Goal: Information Seeking & Learning: Learn about a topic

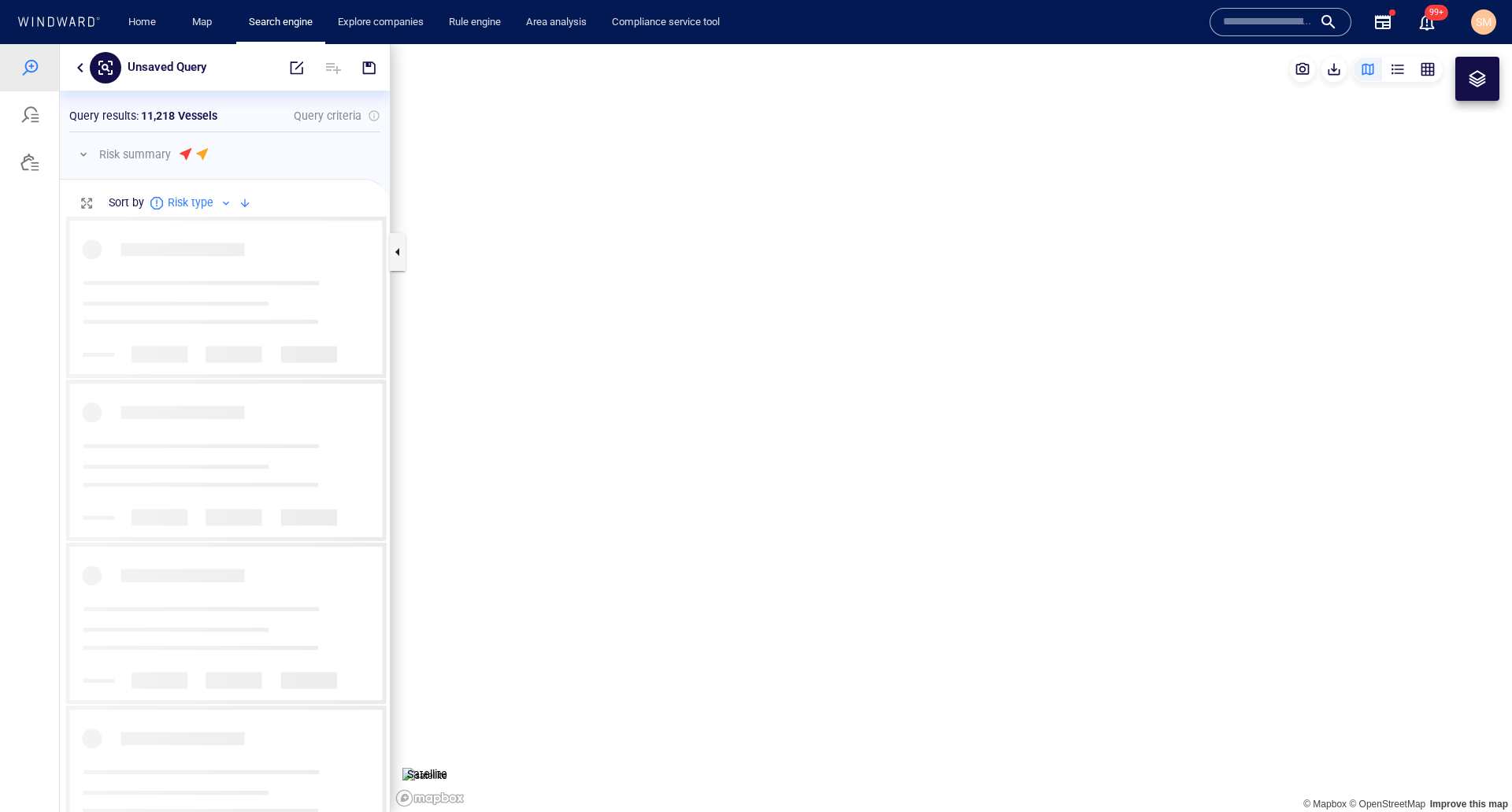
scroll to position [584, 318]
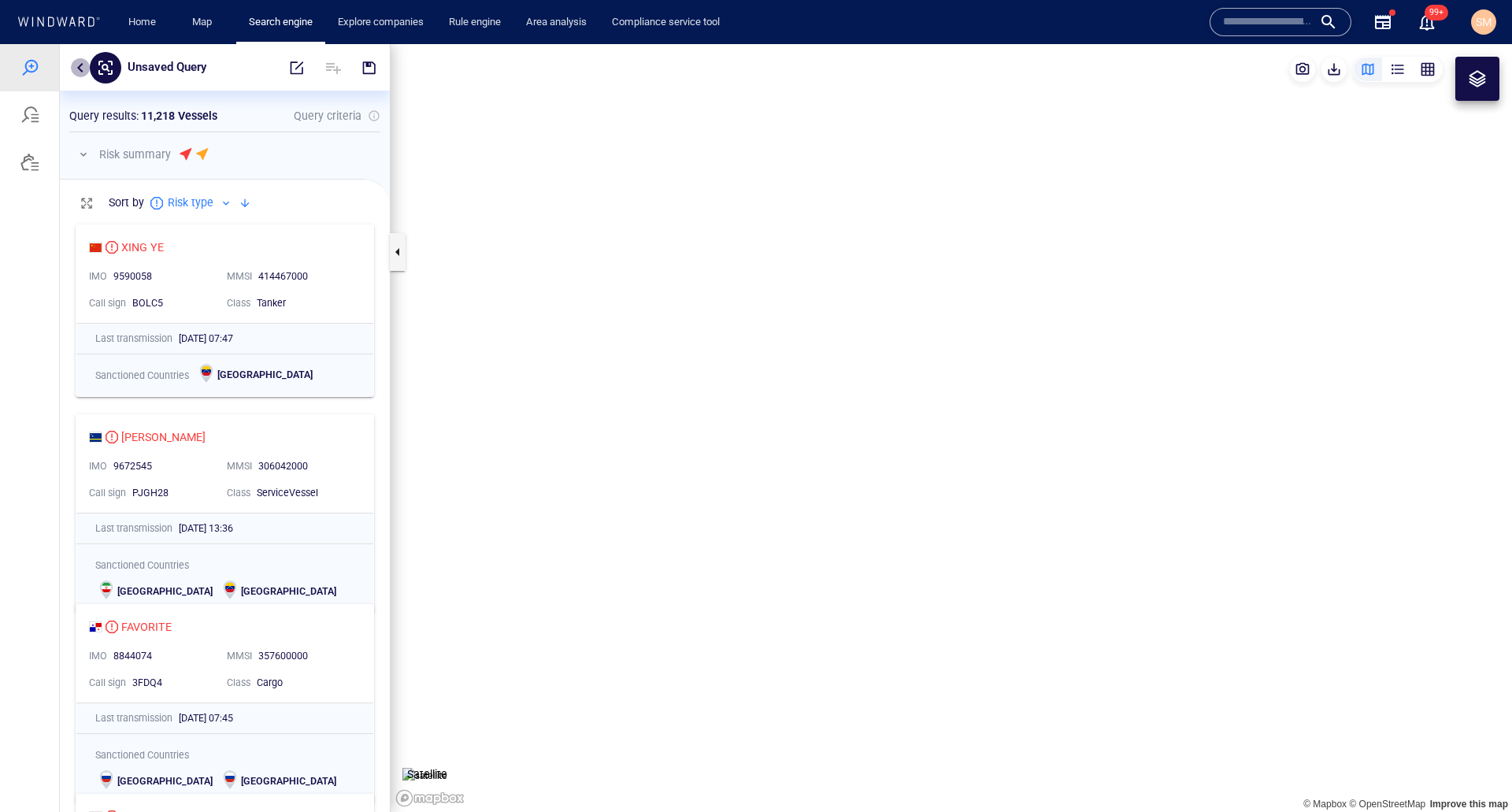
click at [77, 65] on button "button" at bounding box center [80, 67] width 19 height 19
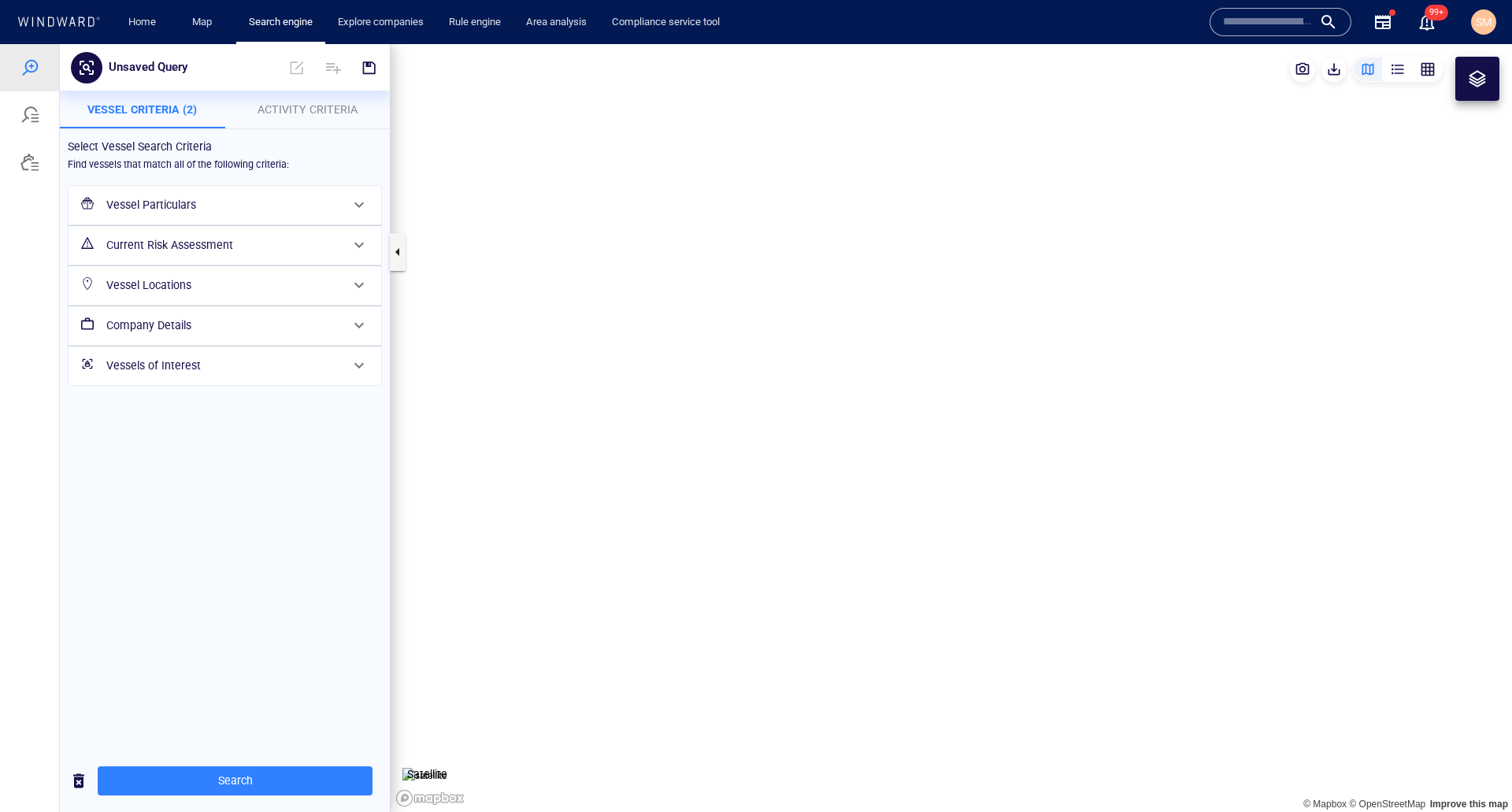
click at [222, 252] on h6 "Current Risk Assessment" at bounding box center [223, 246] width 234 height 20
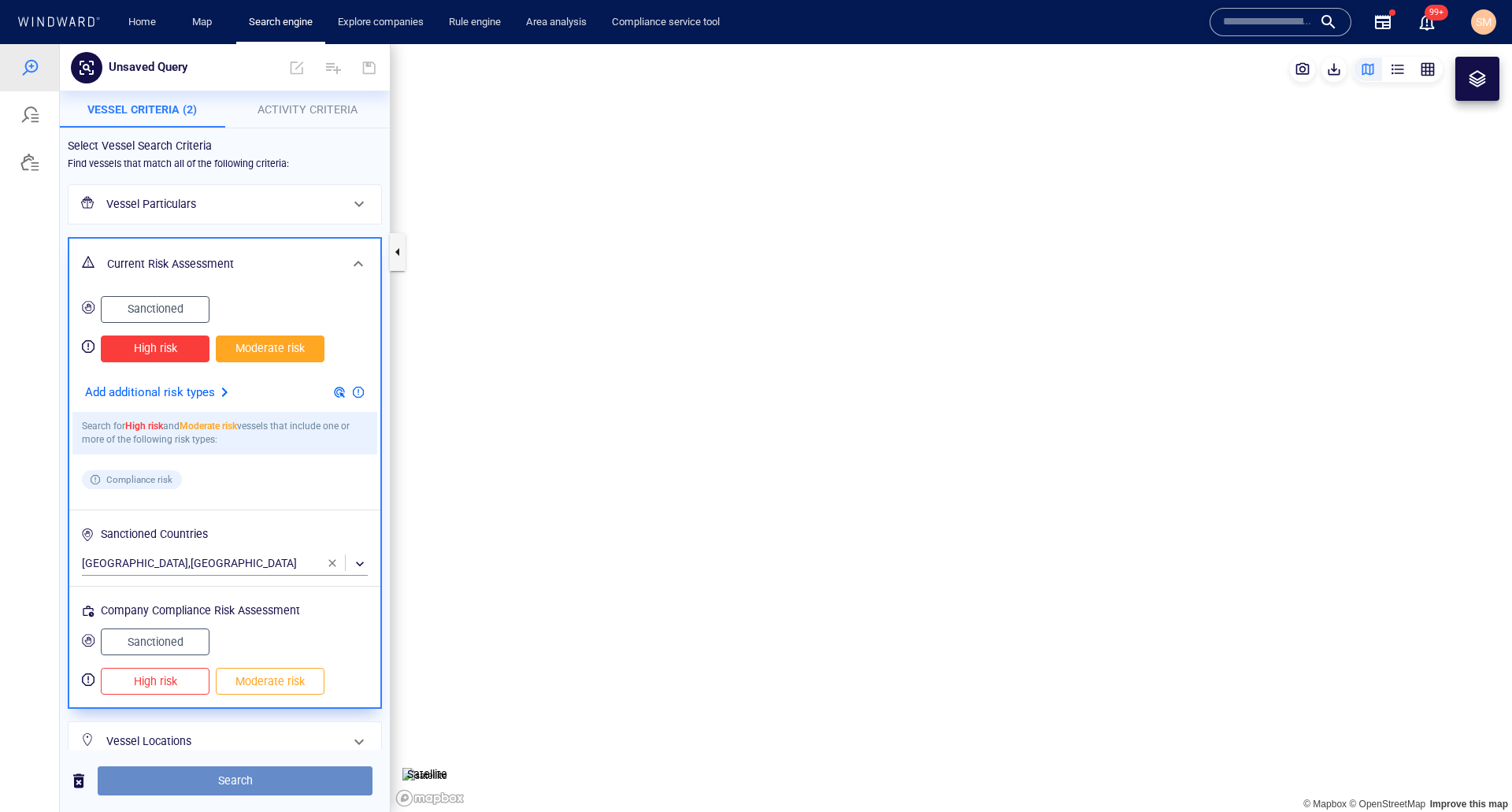
click at [240, 783] on span "Search" at bounding box center [235, 780] width 250 height 20
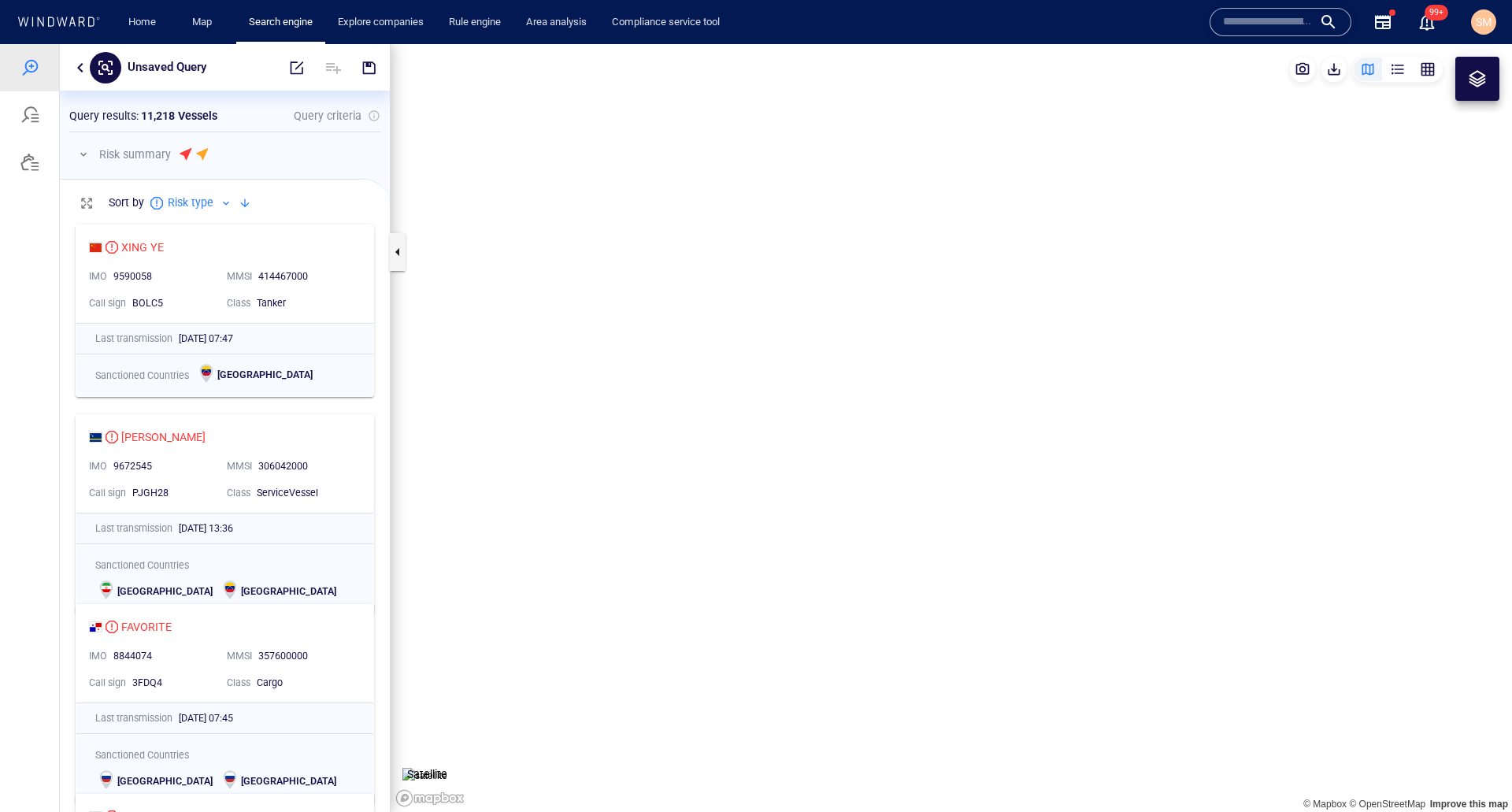
scroll to position [584, 318]
click at [1480, 27] on span "SM" at bounding box center [1484, 22] width 16 height 12
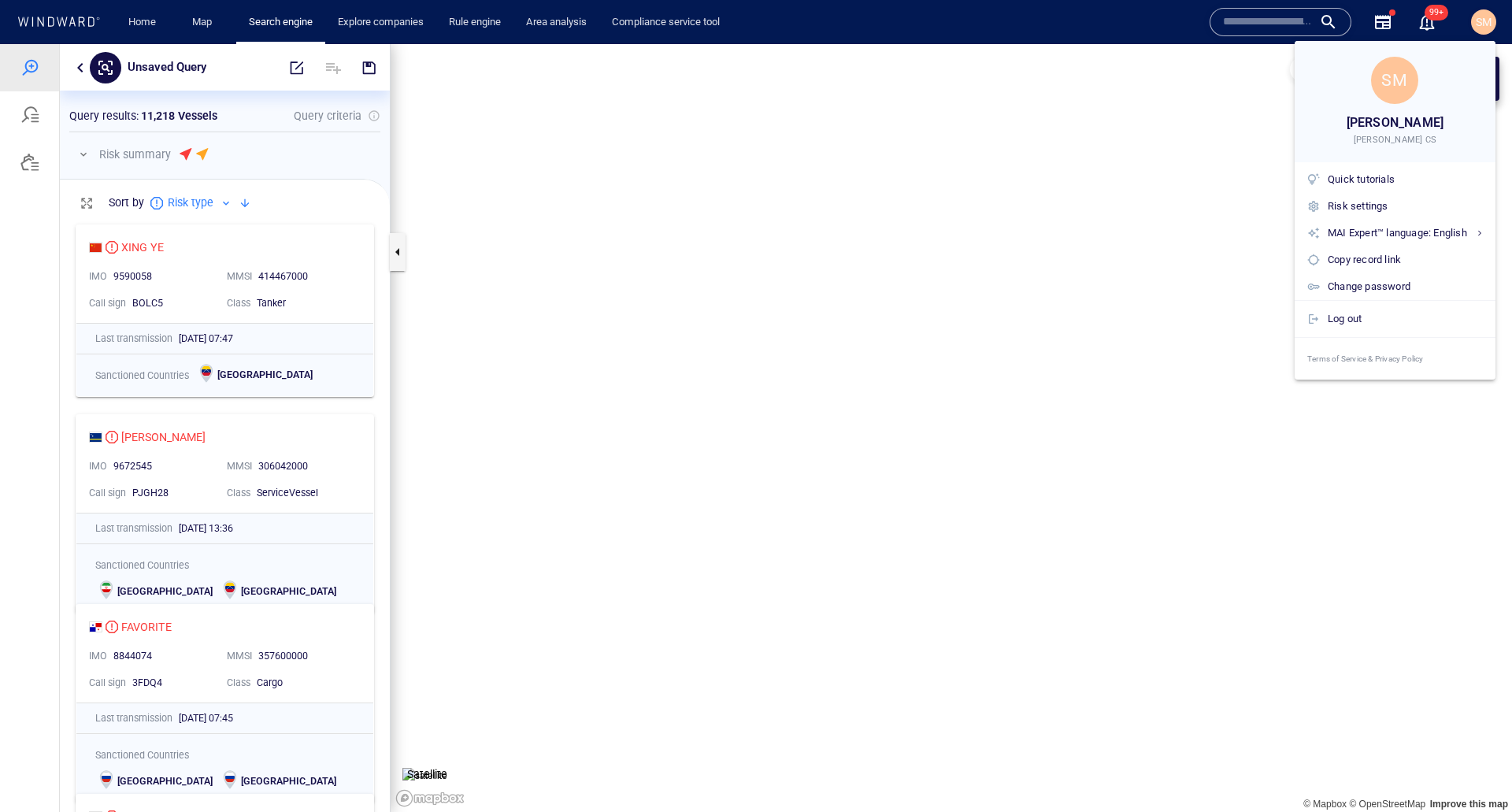
click at [1067, 22] on div at bounding box center [756, 406] width 1512 height 812
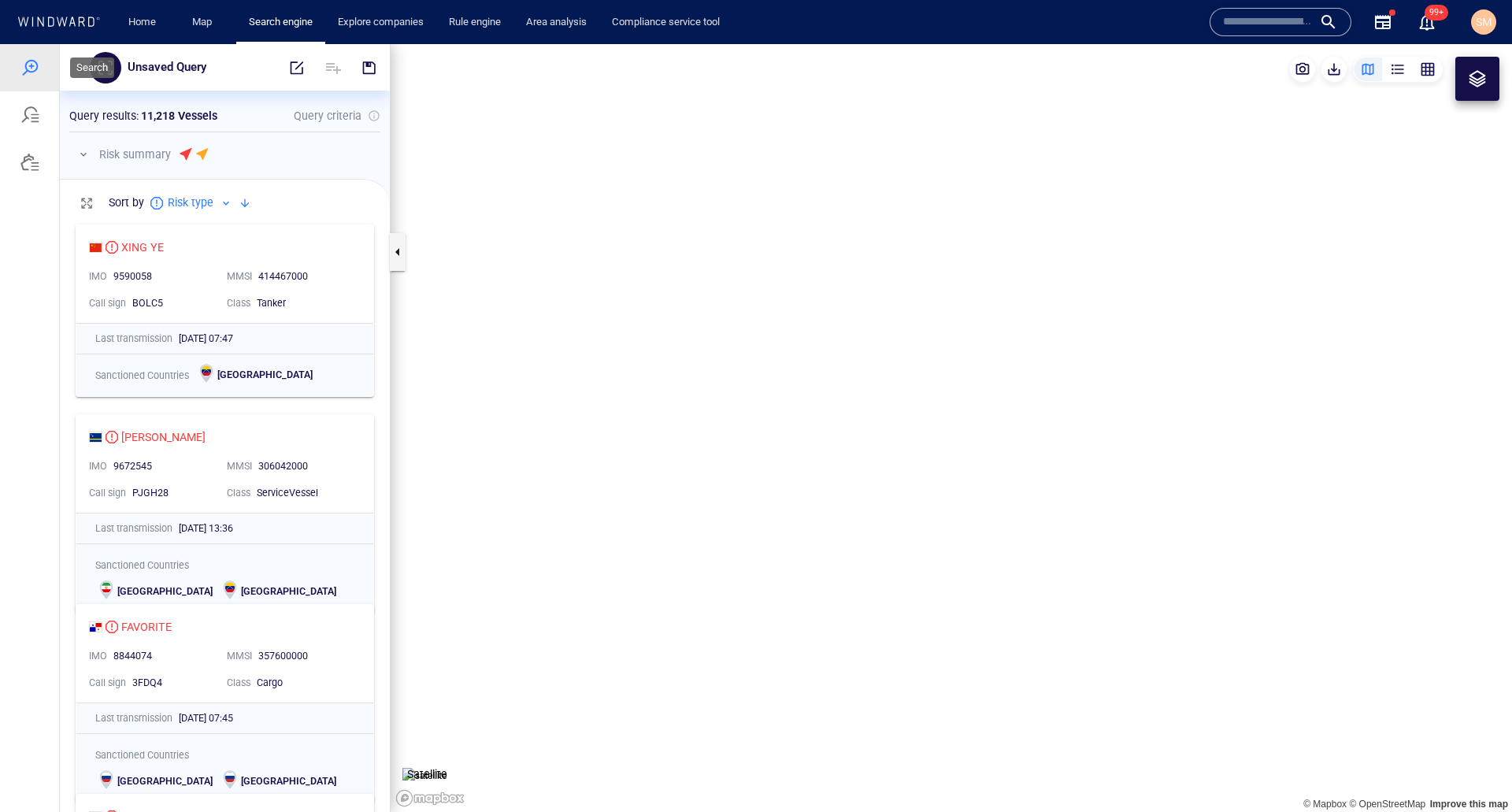
click at [29, 73] on div at bounding box center [30, 67] width 19 height 19
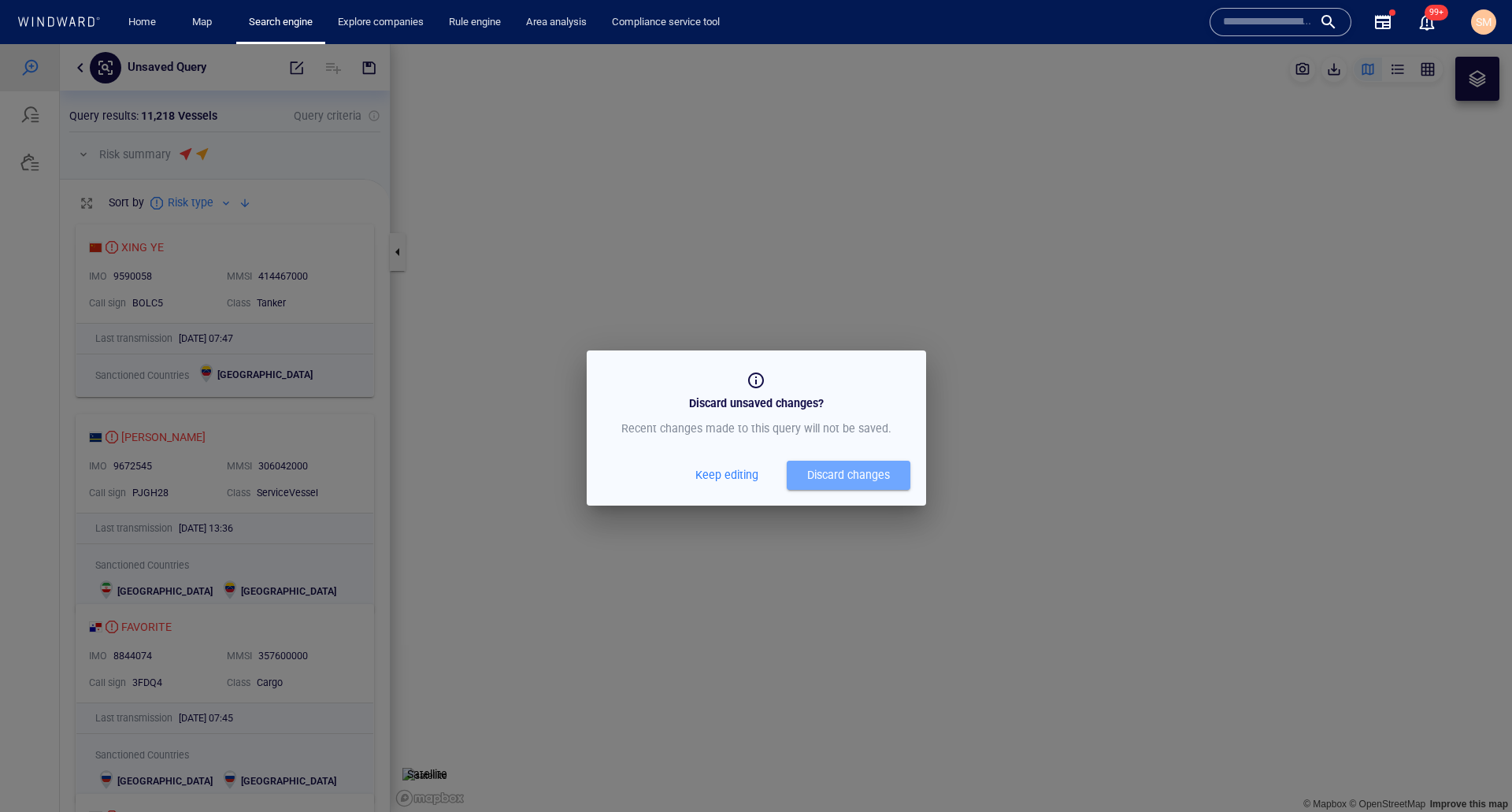
click at [799, 480] on span "Discard changes" at bounding box center [849, 476] width 108 height 20
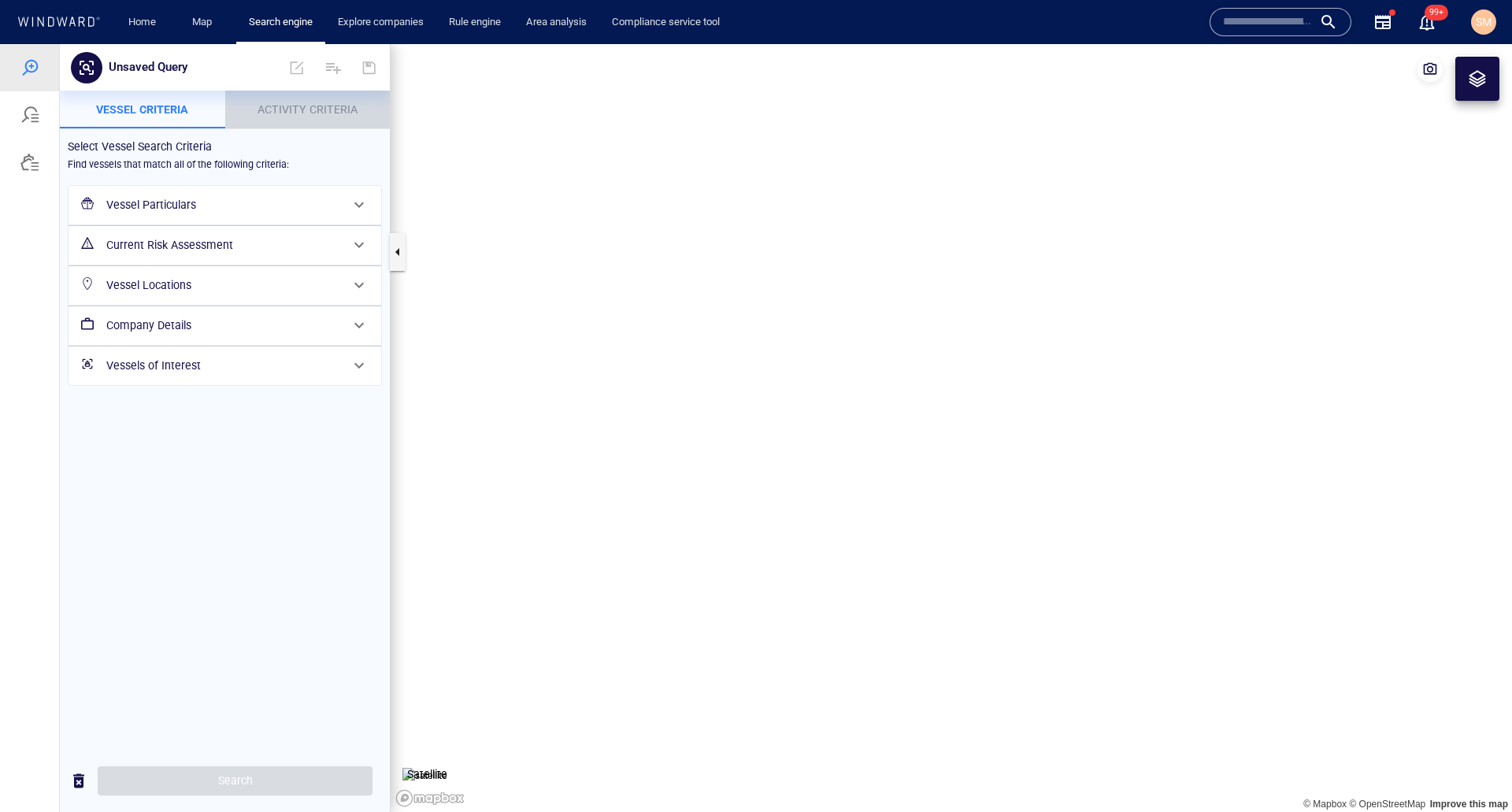
click at [296, 122] on button "Activity Criteria" at bounding box center [307, 109] width 166 height 37
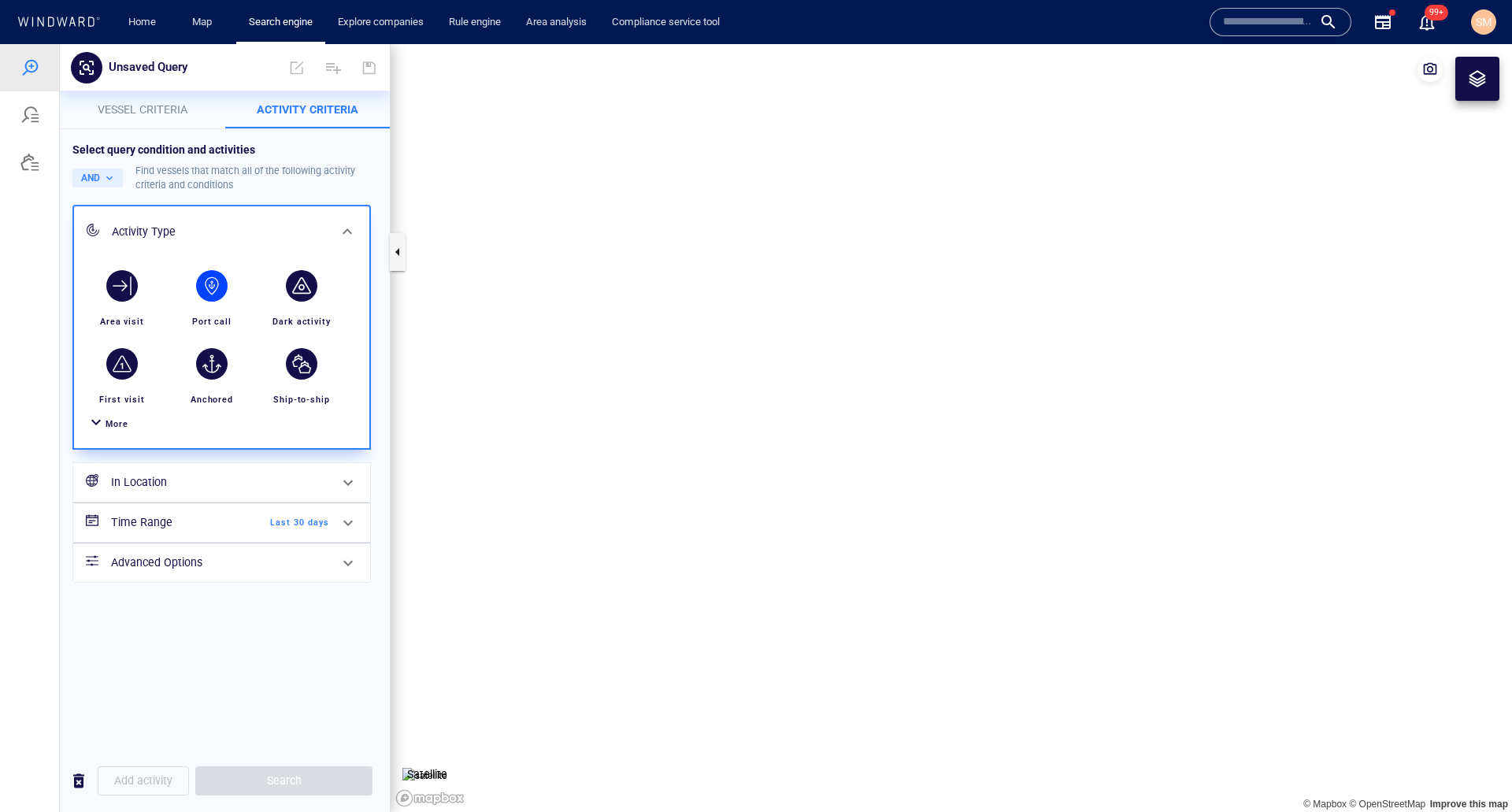
click at [227, 303] on div "button" at bounding box center [212, 286] width 44 height 44
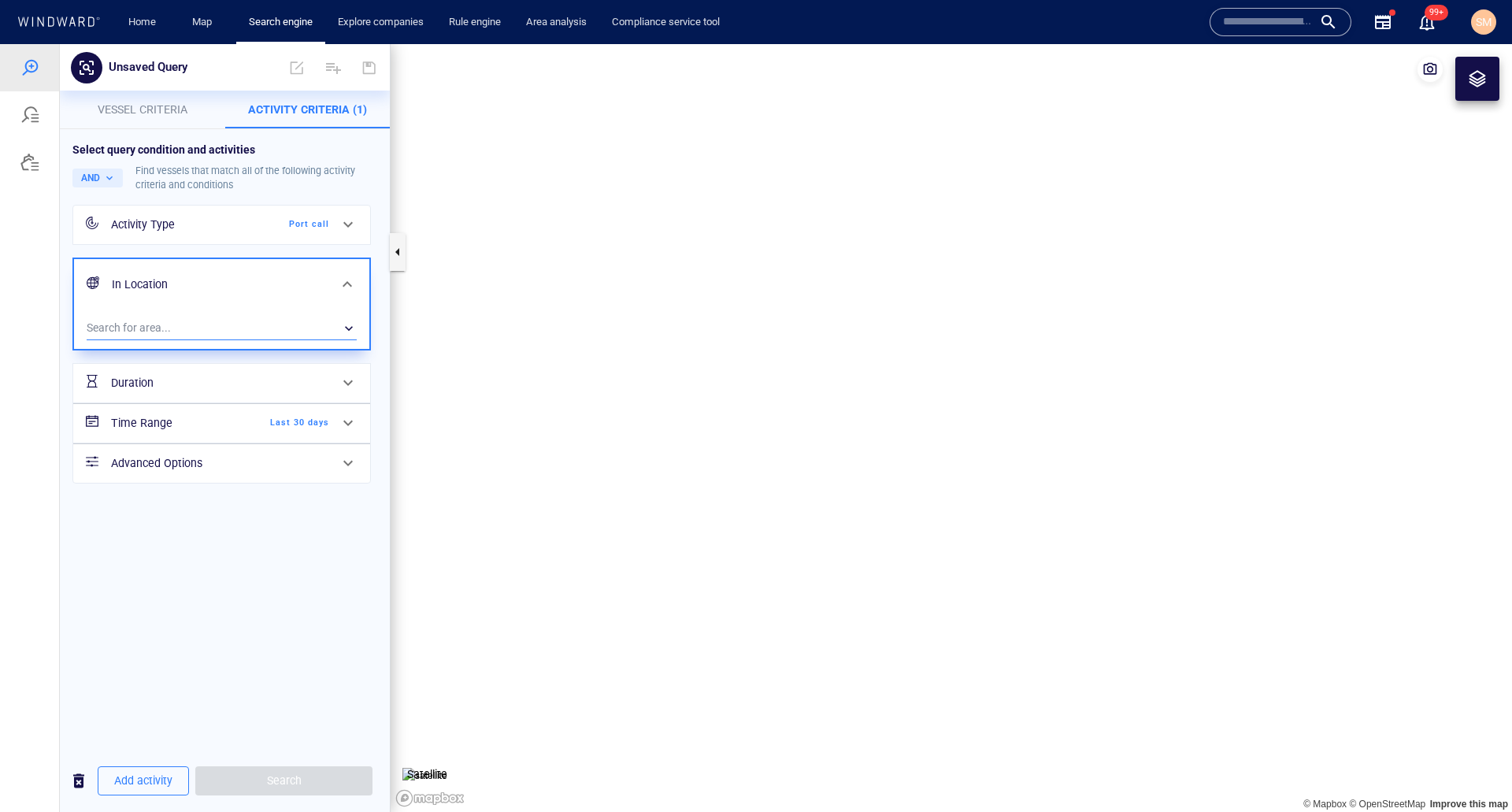
click at [194, 332] on div "​" at bounding box center [222, 328] width 270 height 23
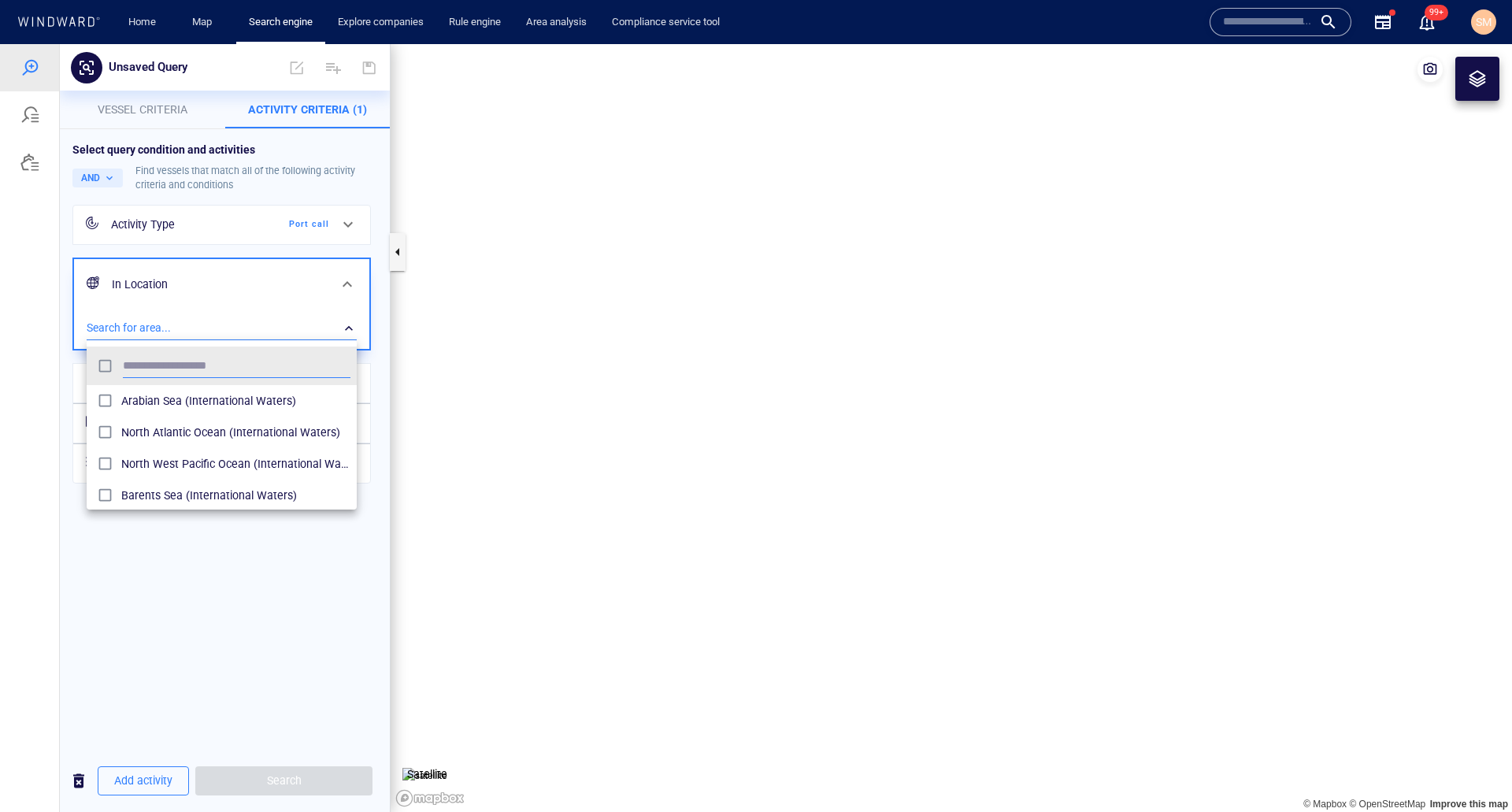
scroll to position [146, 258]
type input "******"
click at [182, 426] on span "Russia (Exclusive Economic Zones)" at bounding box center [236, 432] width 229 height 19
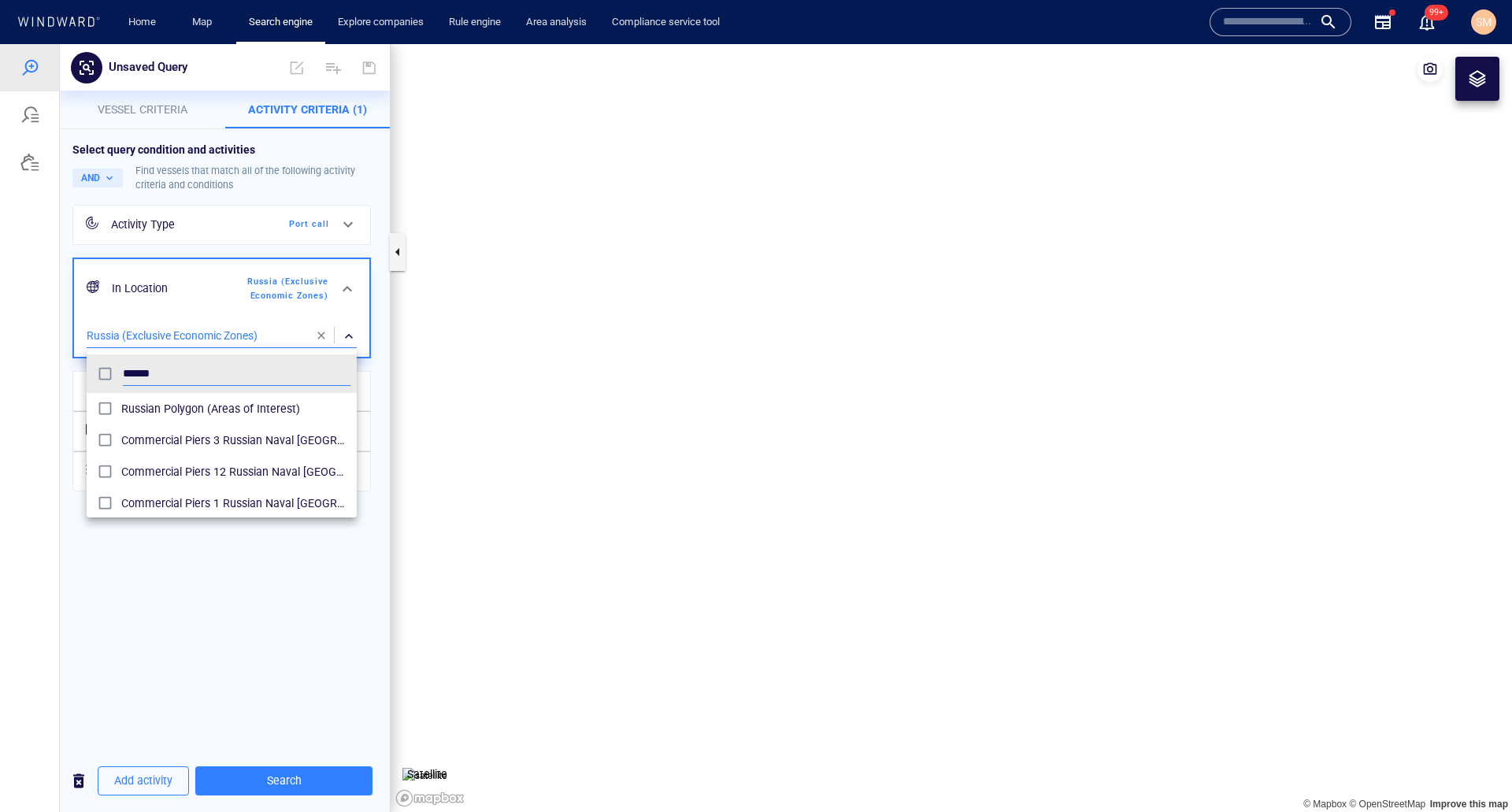
click at [109, 624] on div at bounding box center [756, 428] width 1512 height 768
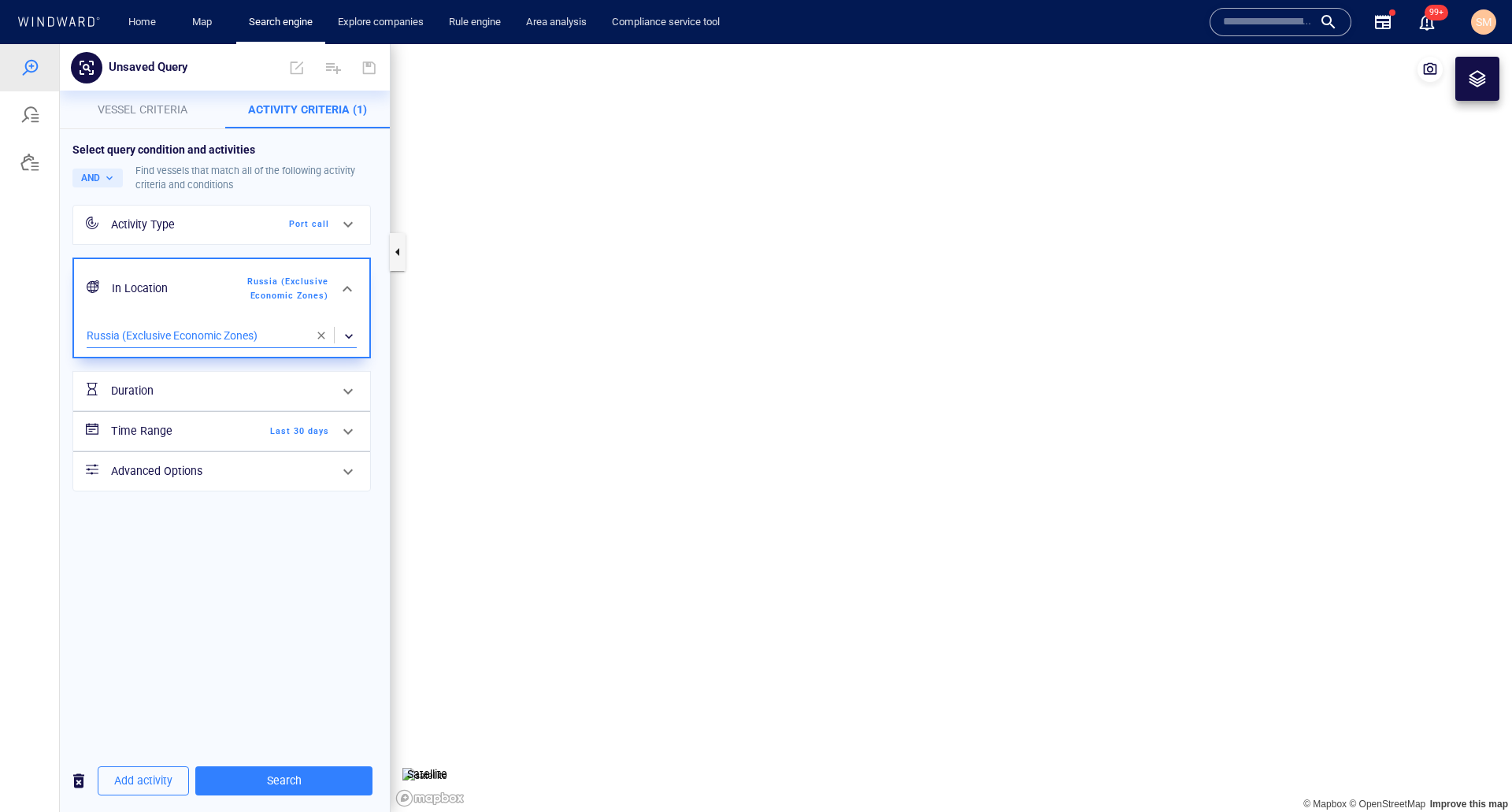
click at [147, 96] on button "Vessel criteria" at bounding box center [142, 109] width 166 height 37
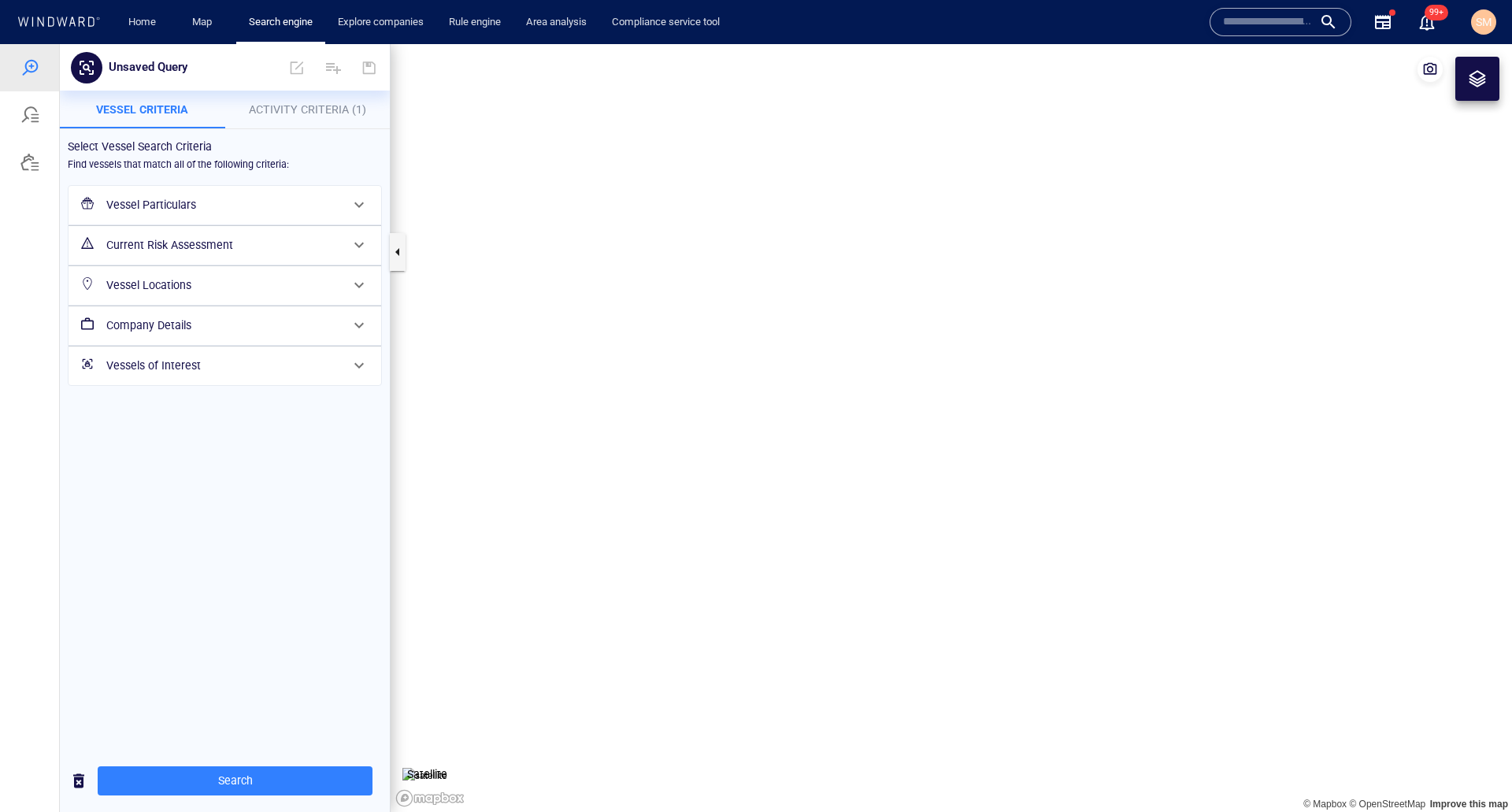
click at [198, 195] on h6 "Vessel Particulars" at bounding box center [223, 205] width 234 height 20
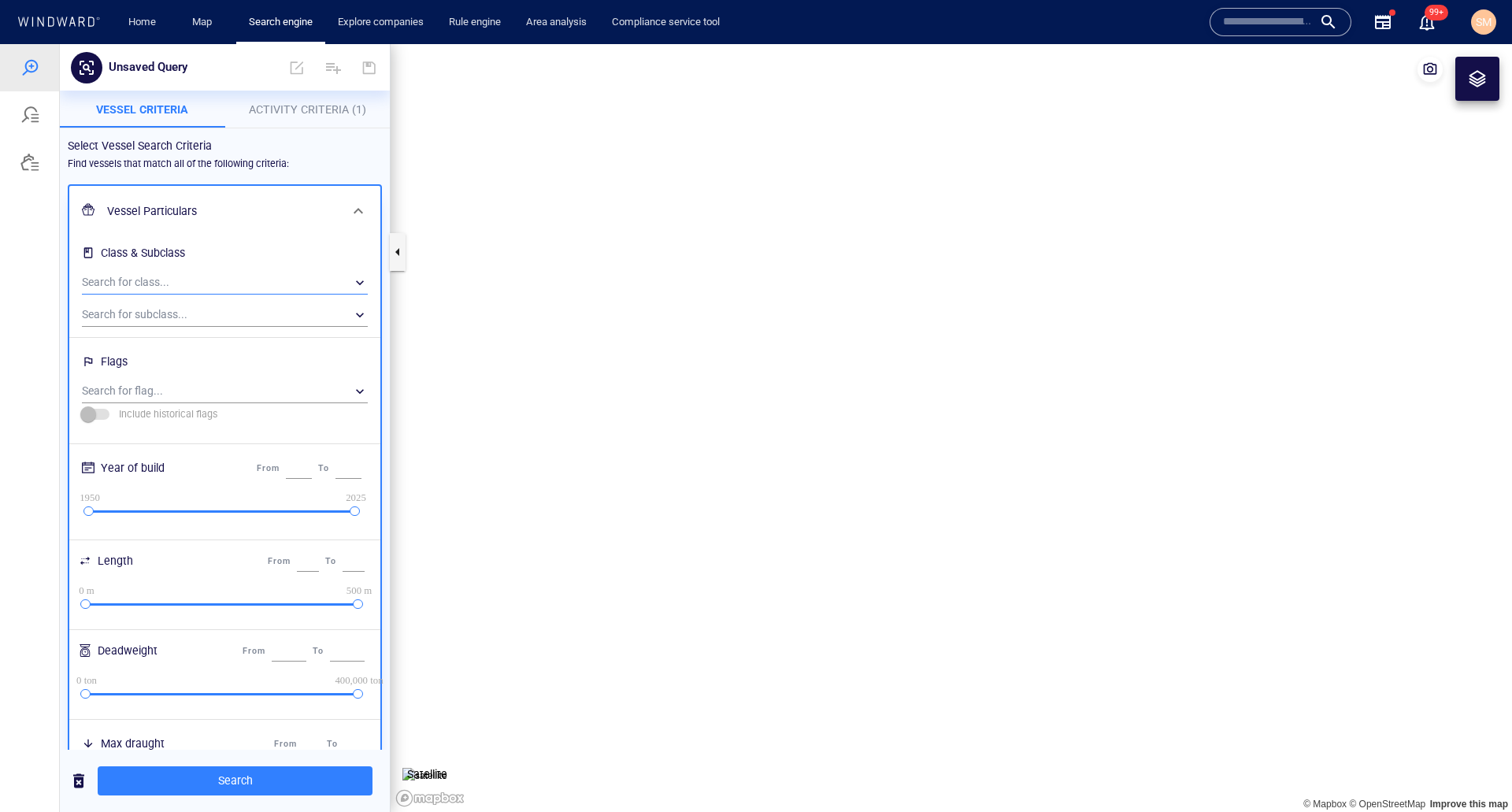
click at [176, 286] on div "​" at bounding box center [224, 282] width 286 height 23
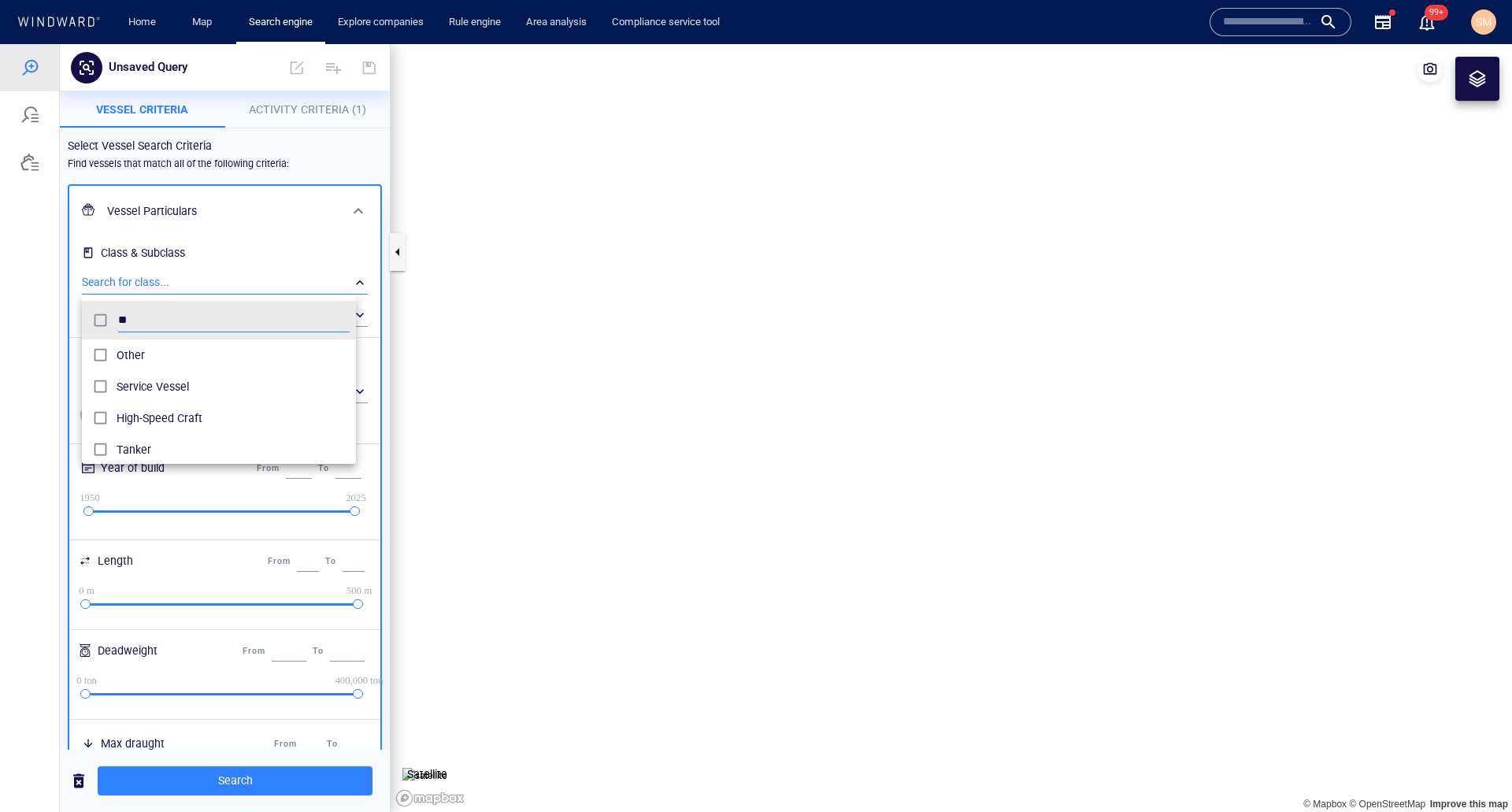
scroll to position [146, 274]
type input "****"
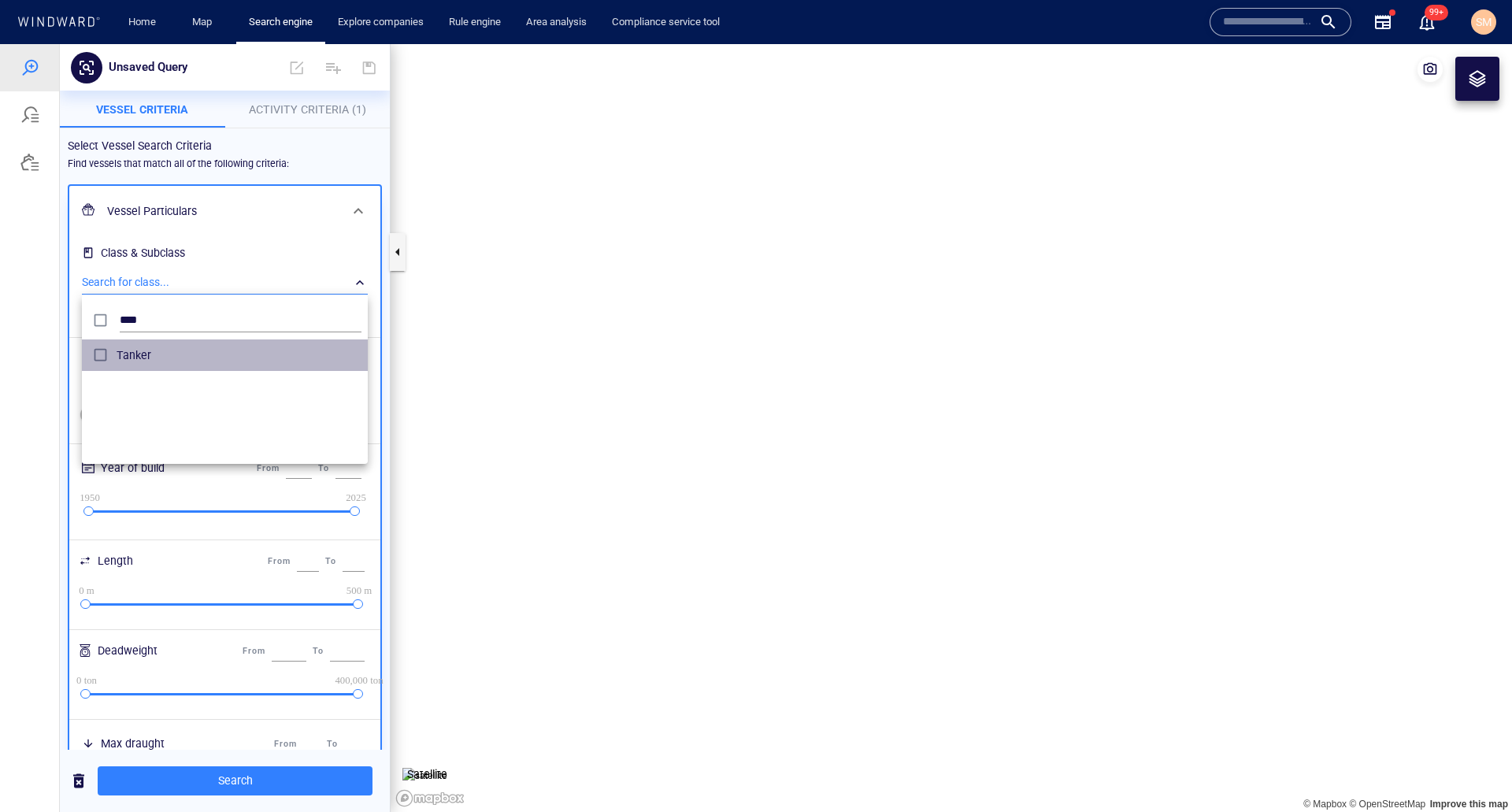
click at [157, 354] on span "Tanker" at bounding box center [239, 355] width 245 height 19
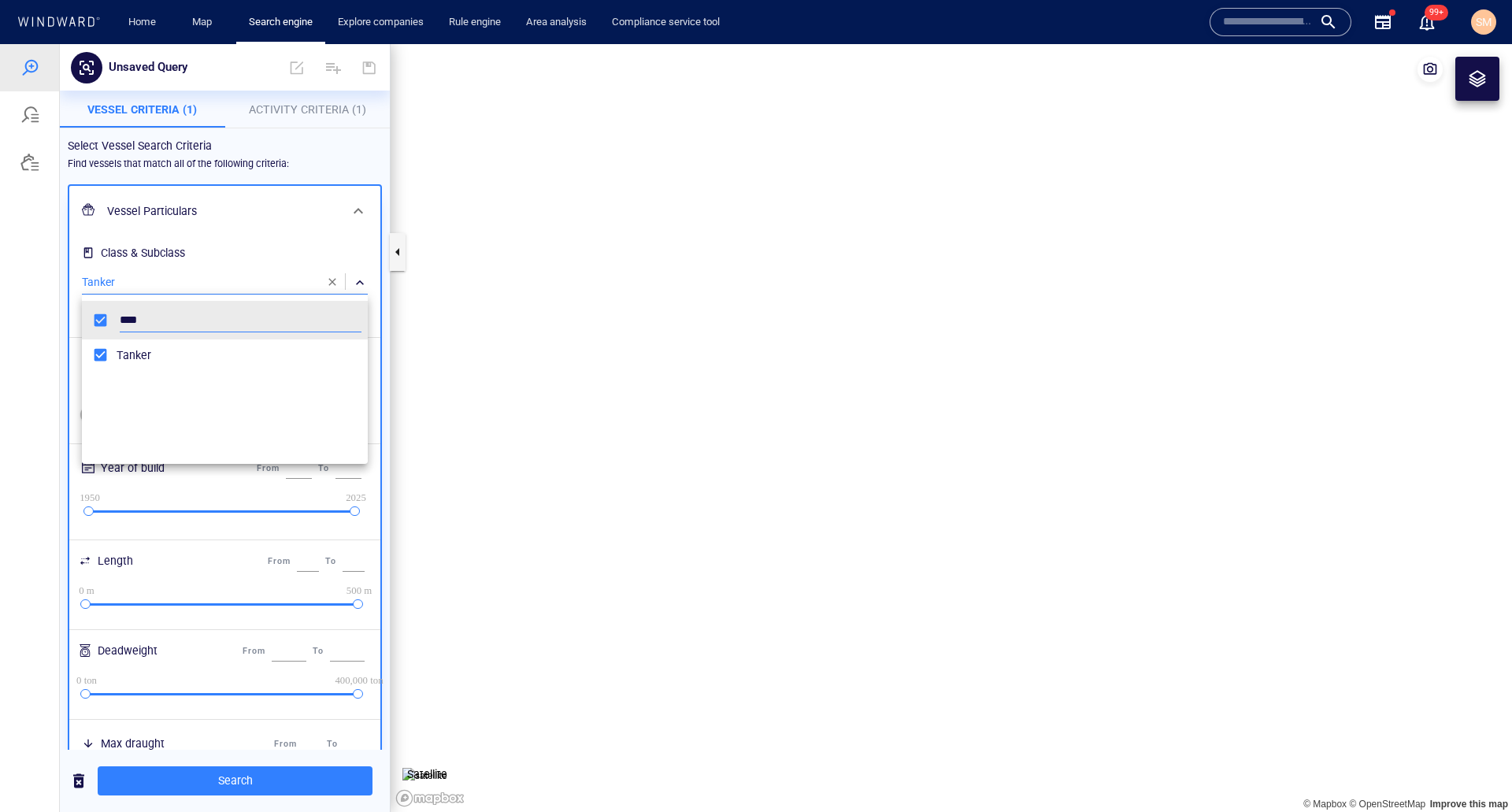
click at [254, 787] on div at bounding box center [756, 428] width 1512 height 768
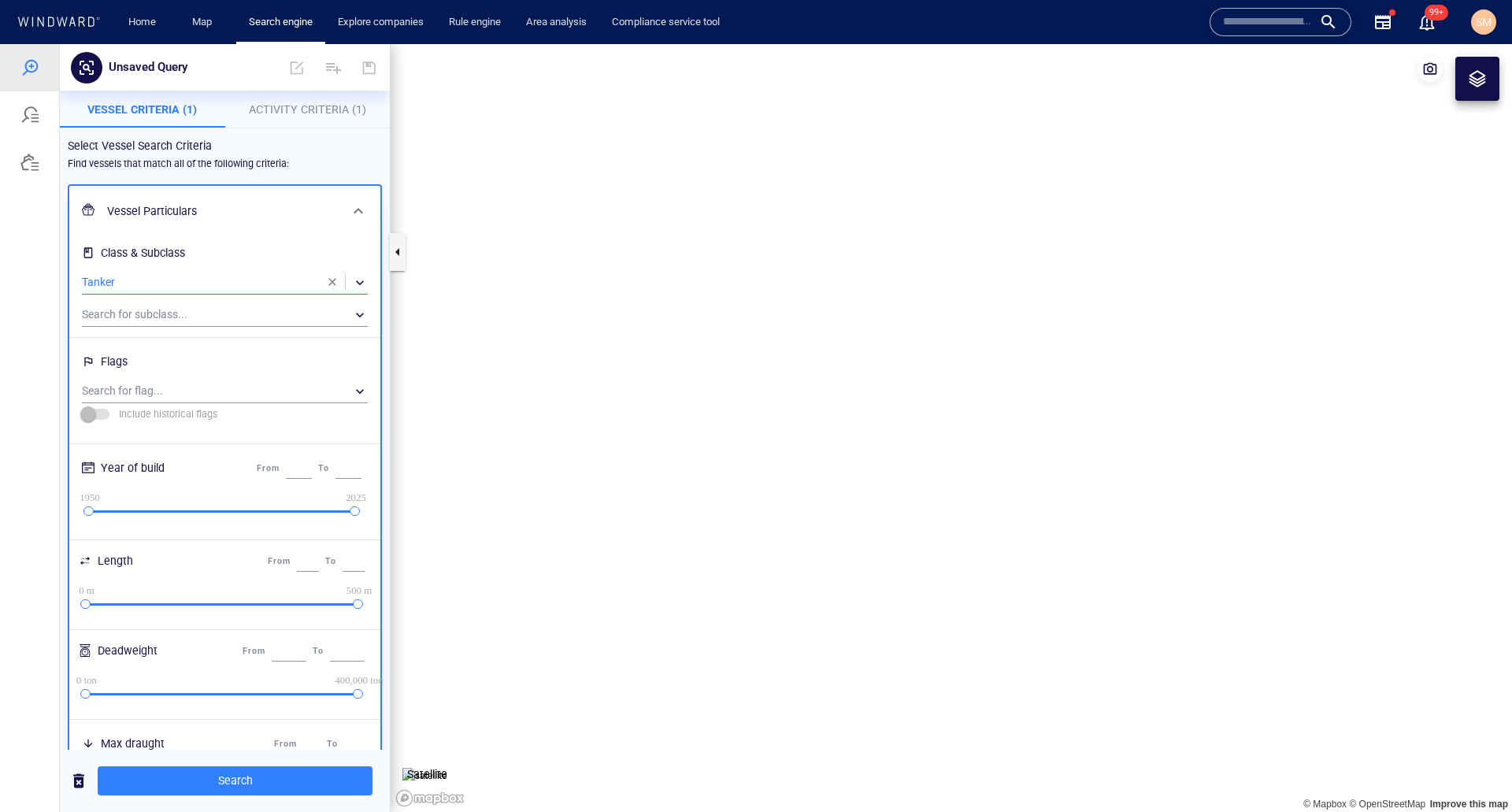
click at [280, 787] on span "Search" at bounding box center [235, 780] width 250 height 20
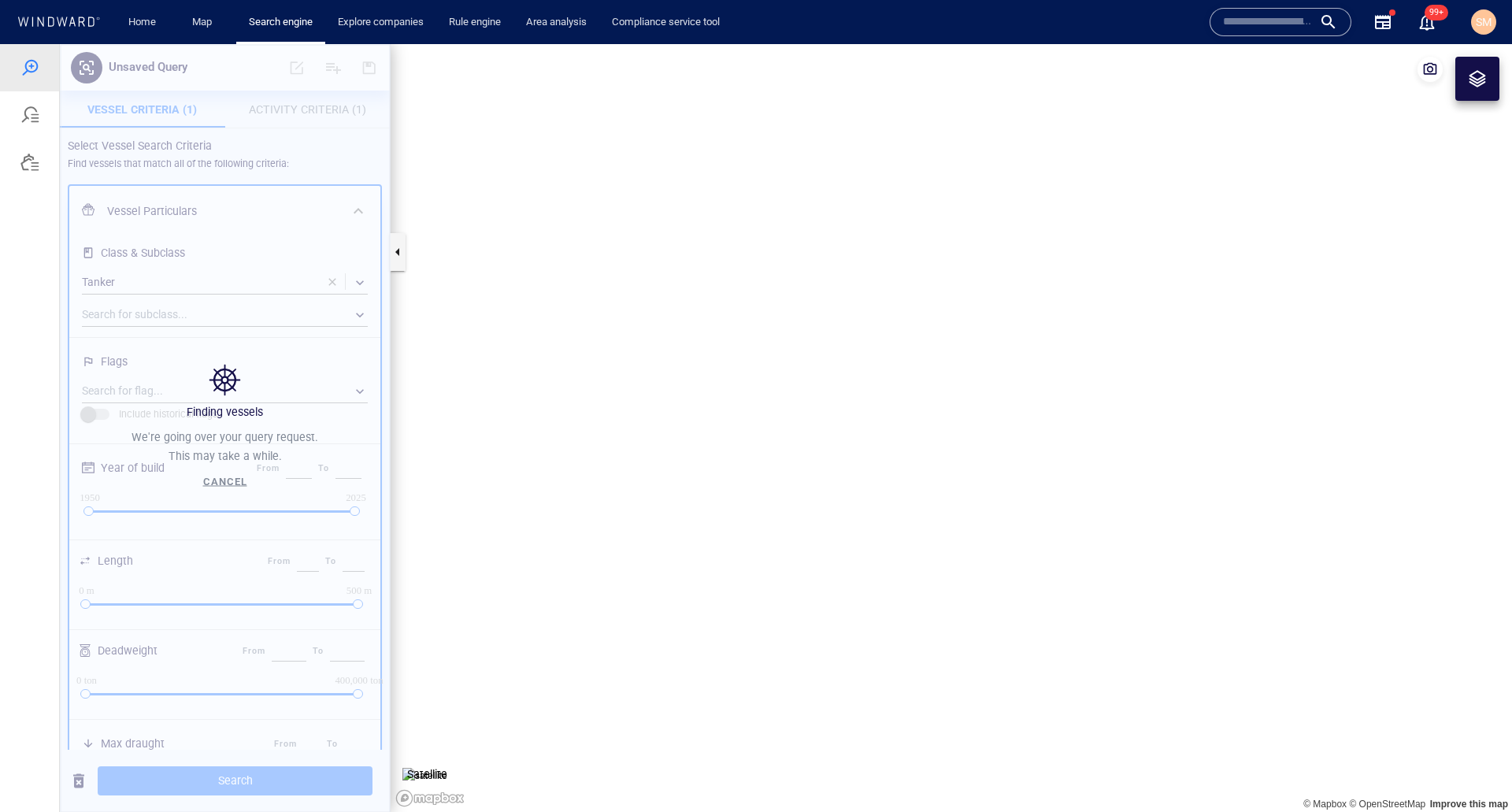
drag, startPoint x: 681, startPoint y: 467, endPoint x: 561, endPoint y: 492, distance: 122.6
click at [561, 491] on canvas "Map" at bounding box center [951, 428] width 1121 height 768
drag, startPoint x: 857, startPoint y: 417, endPoint x: 868, endPoint y: 506, distance: 89.7
click at [868, 506] on canvas "Map" at bounding box center [951, 428] width 1121 height 768
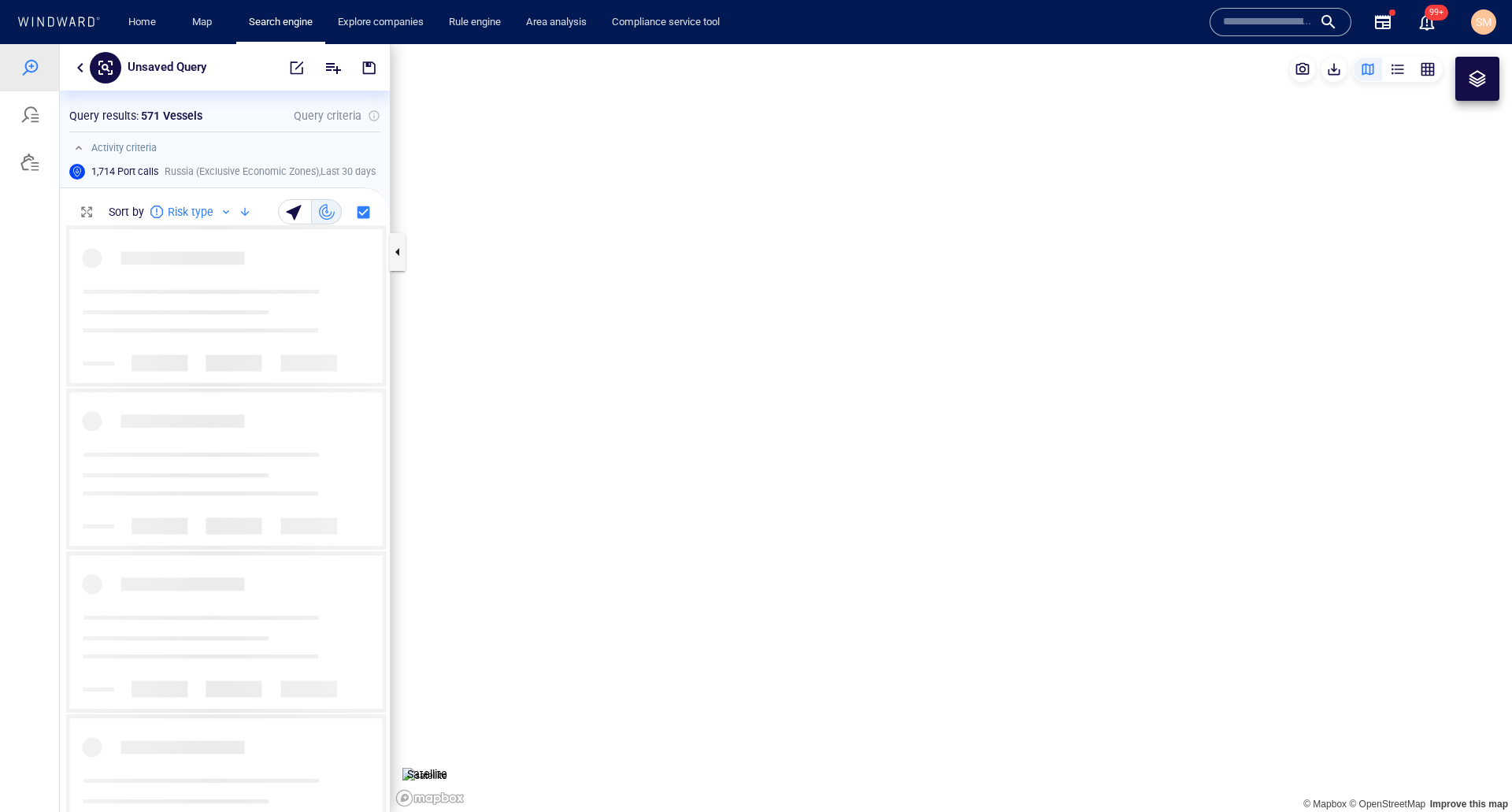
scroll to position [574, 318]
drag, startPoint x: 848, startPoint y: 416, endPoint x: 895, endPoint y: 441, distance: 53.2
click at [894, 441] on canvas "Map" at bounding box center [951, 428] width 1121 height 768
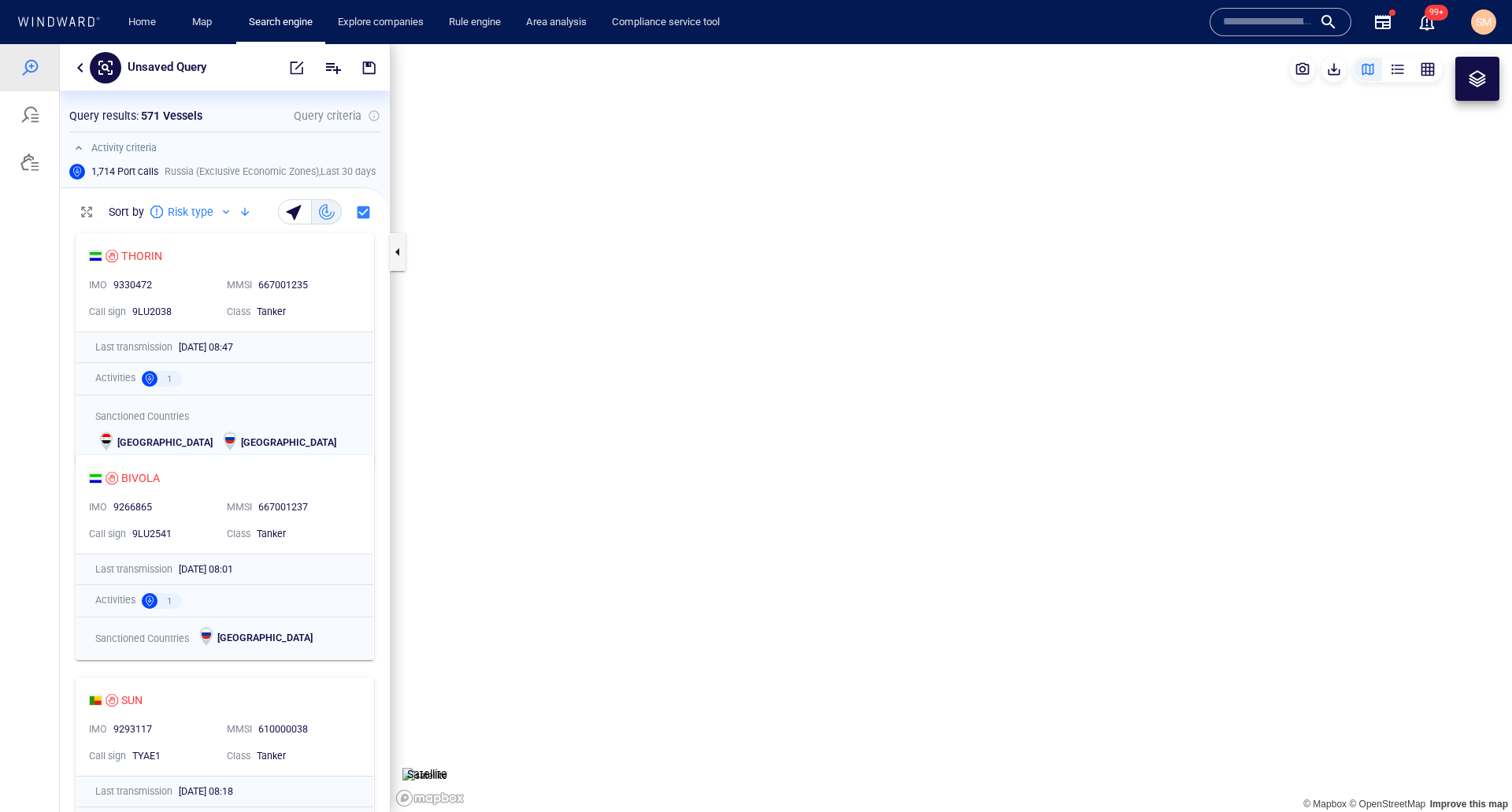
drag, startPoint x: 871, startPoint y: 482, endPoint x: 860, endPoint y: 499, distance: 20.2
click at [860, 499] on canvas "Map" at bounding box center [951, 428] width 1121 height 768
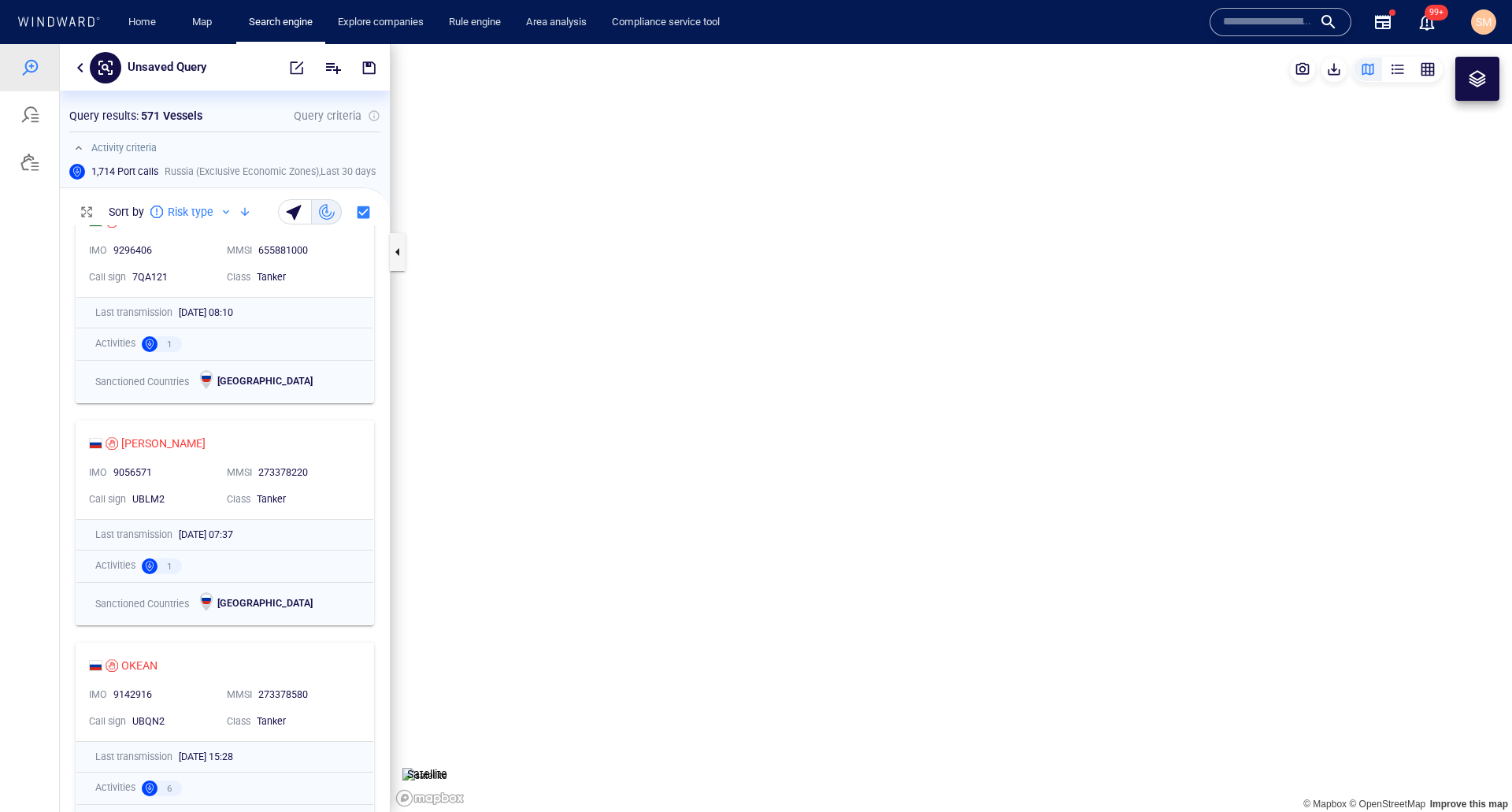
scroll to position [3306, 0]
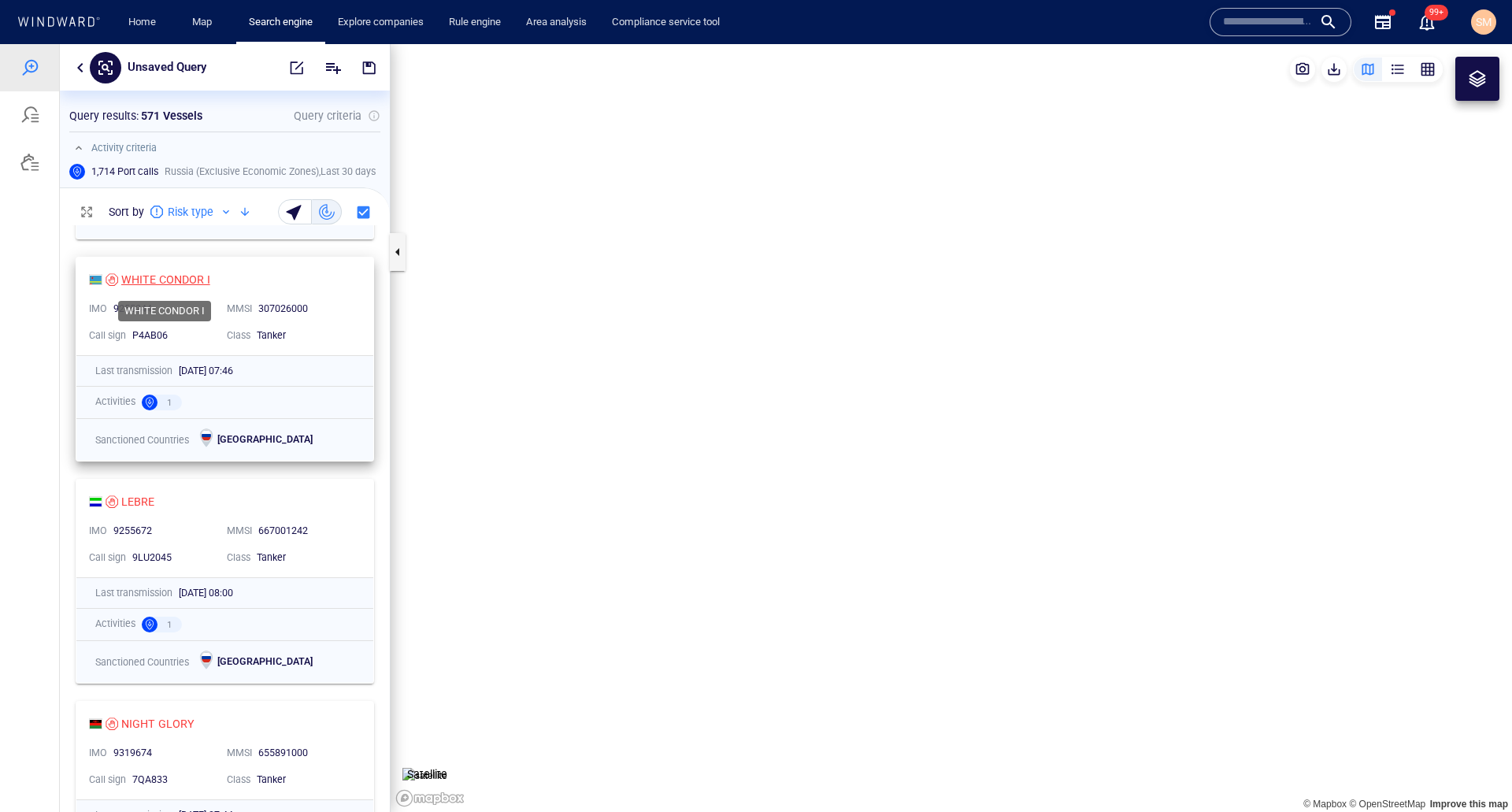
click at [157, 278] on div "WHITE CONDOR I" at bounding box center [166, 279] width 89 height 19
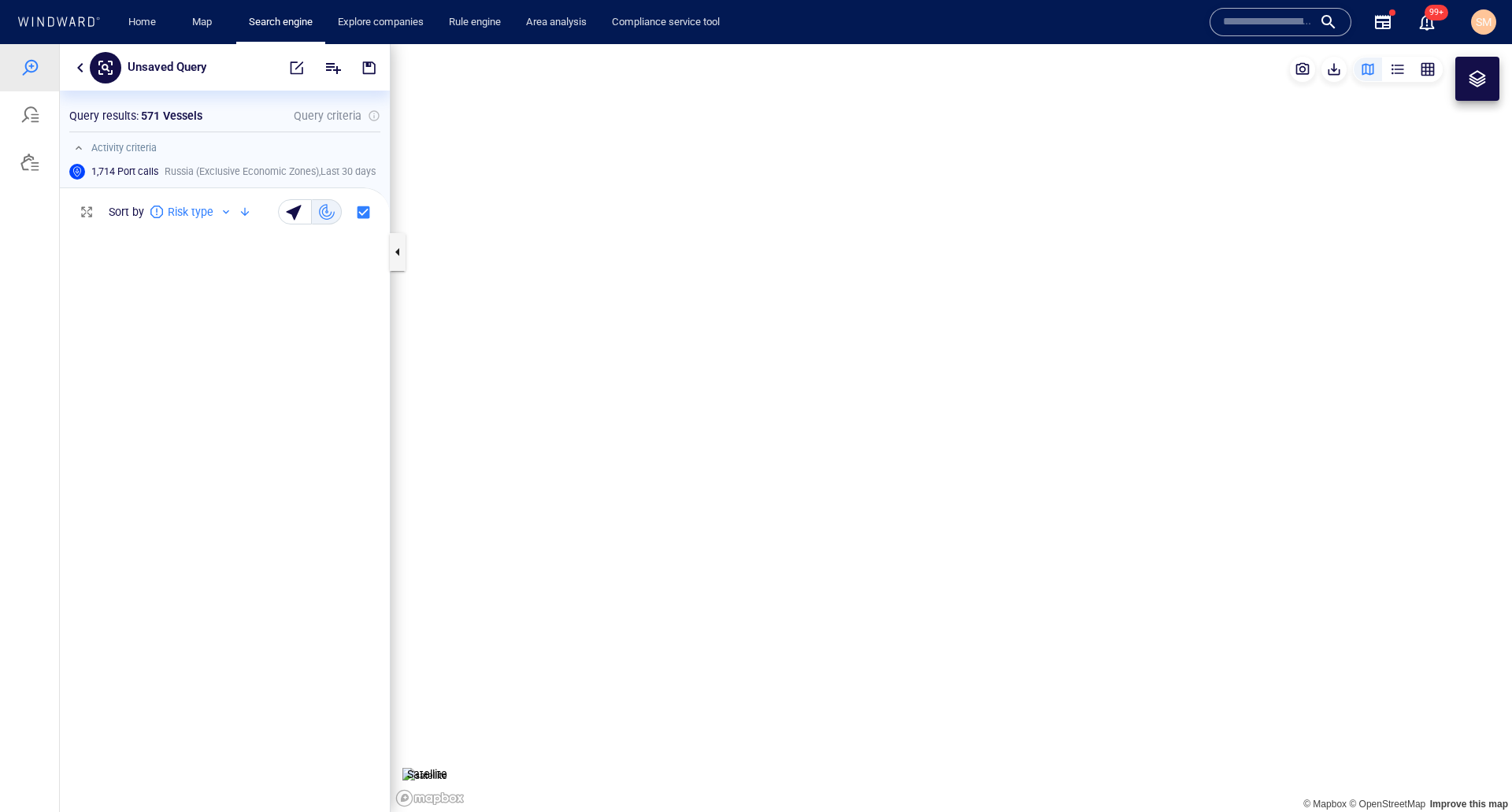
scroll to position [9920, 0]
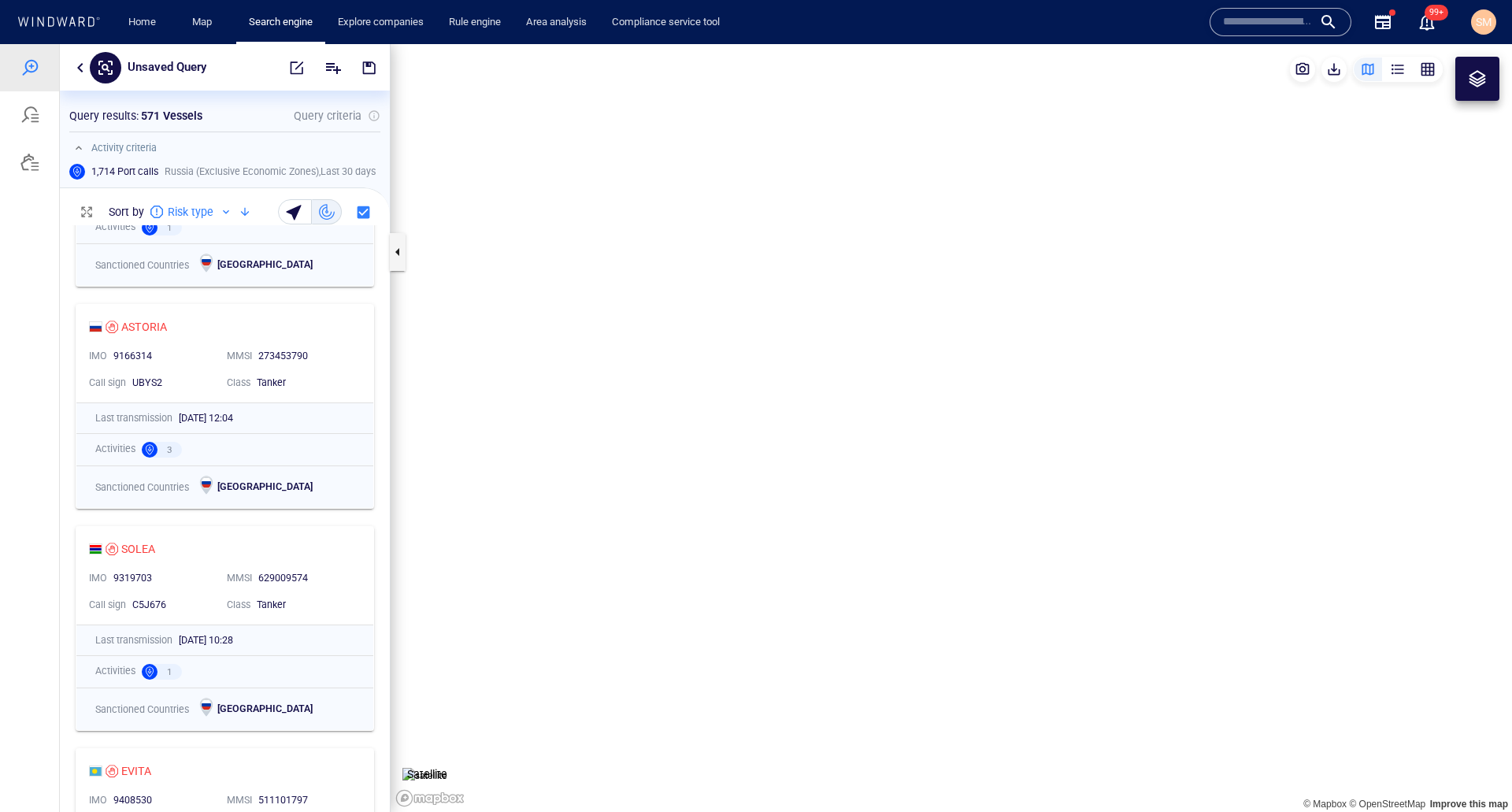
click at [222, 210] on div at bounding box center [226, 212] width 12 height 12
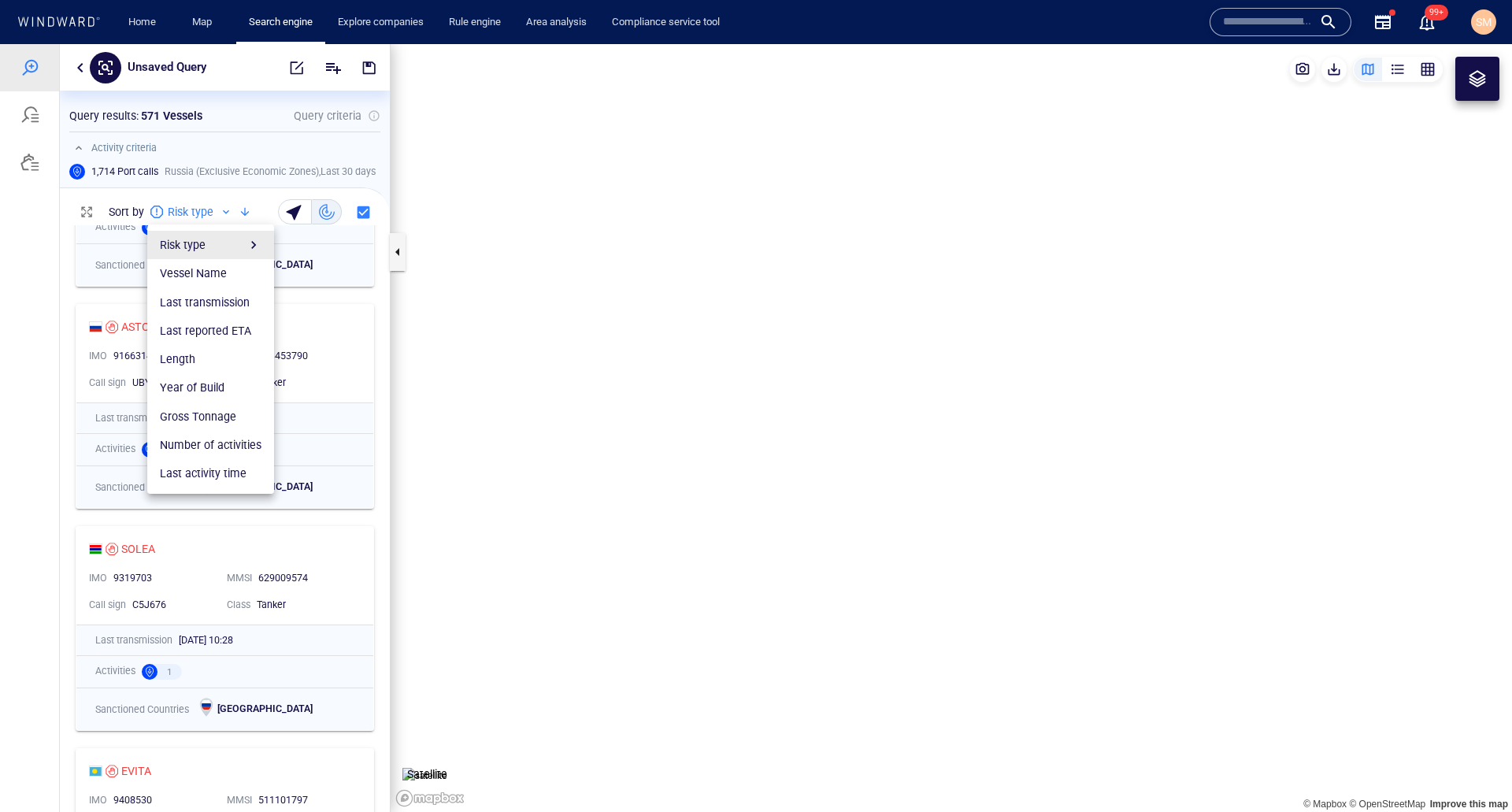
click at [226, 206] on div at bounding box center [756, 428] width 1512 height 768
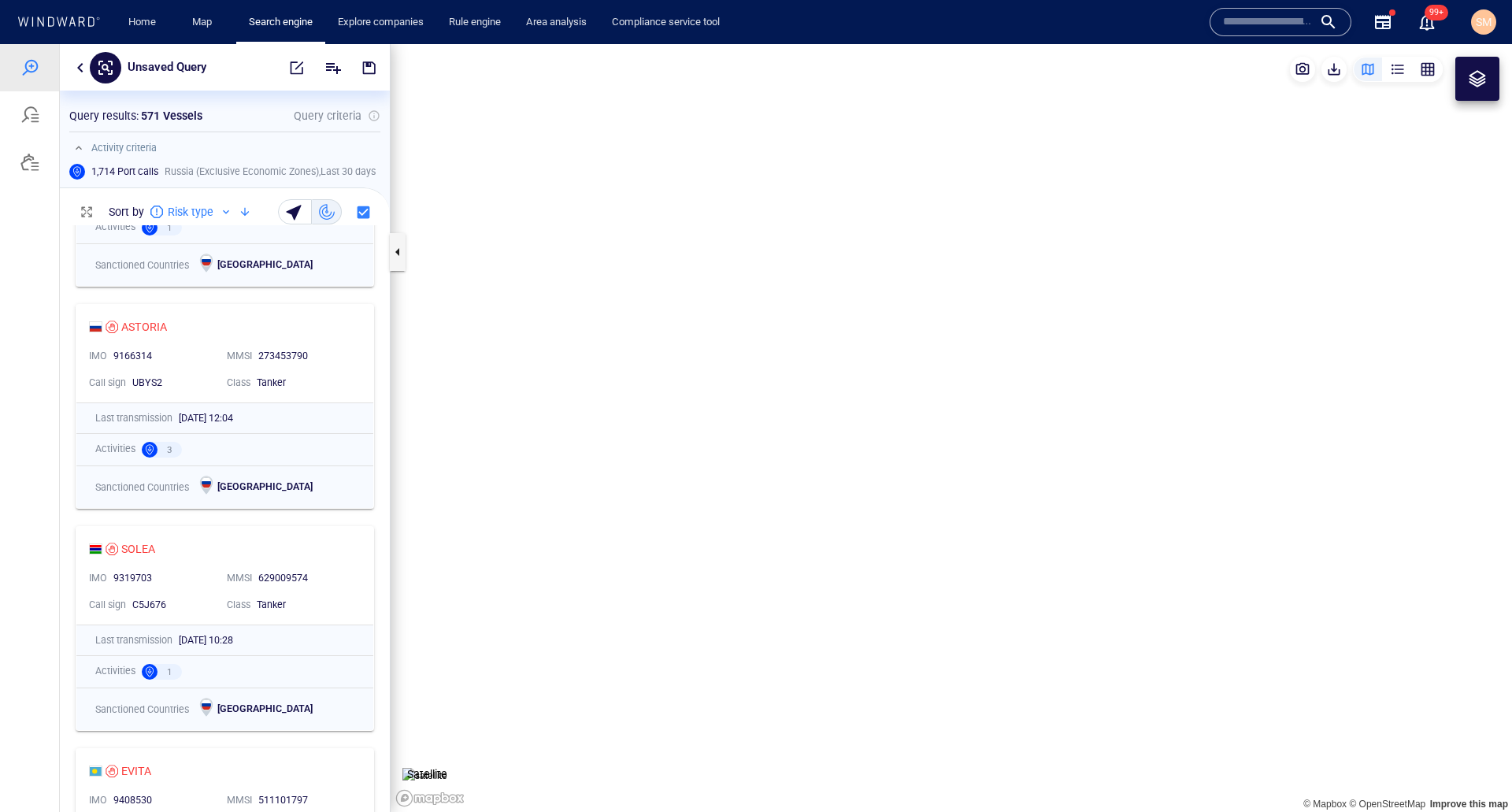
click at [244, 217] on div at bounding box center [245, 212] width 19 height 19
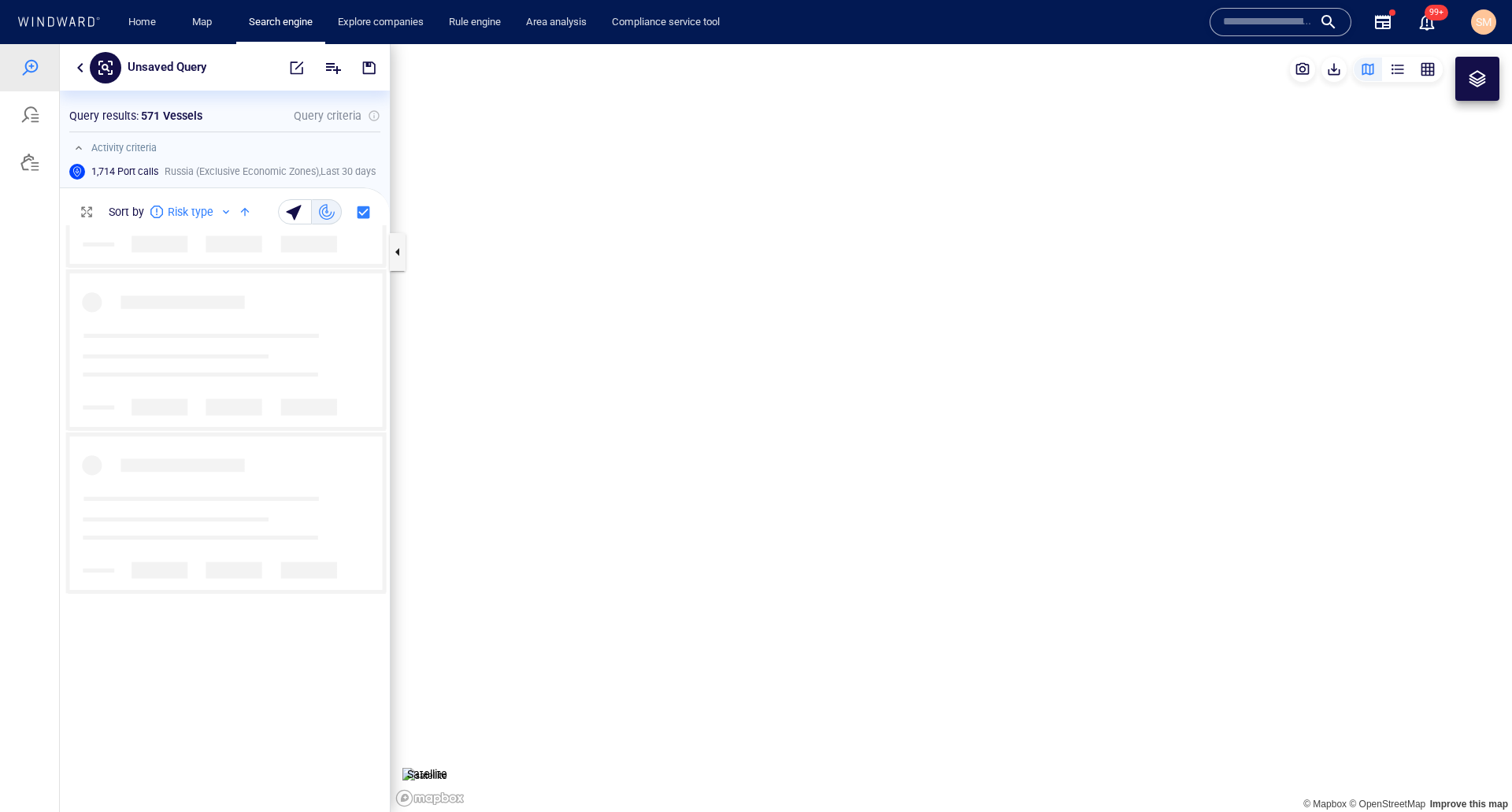
scroll to position [0, 0]
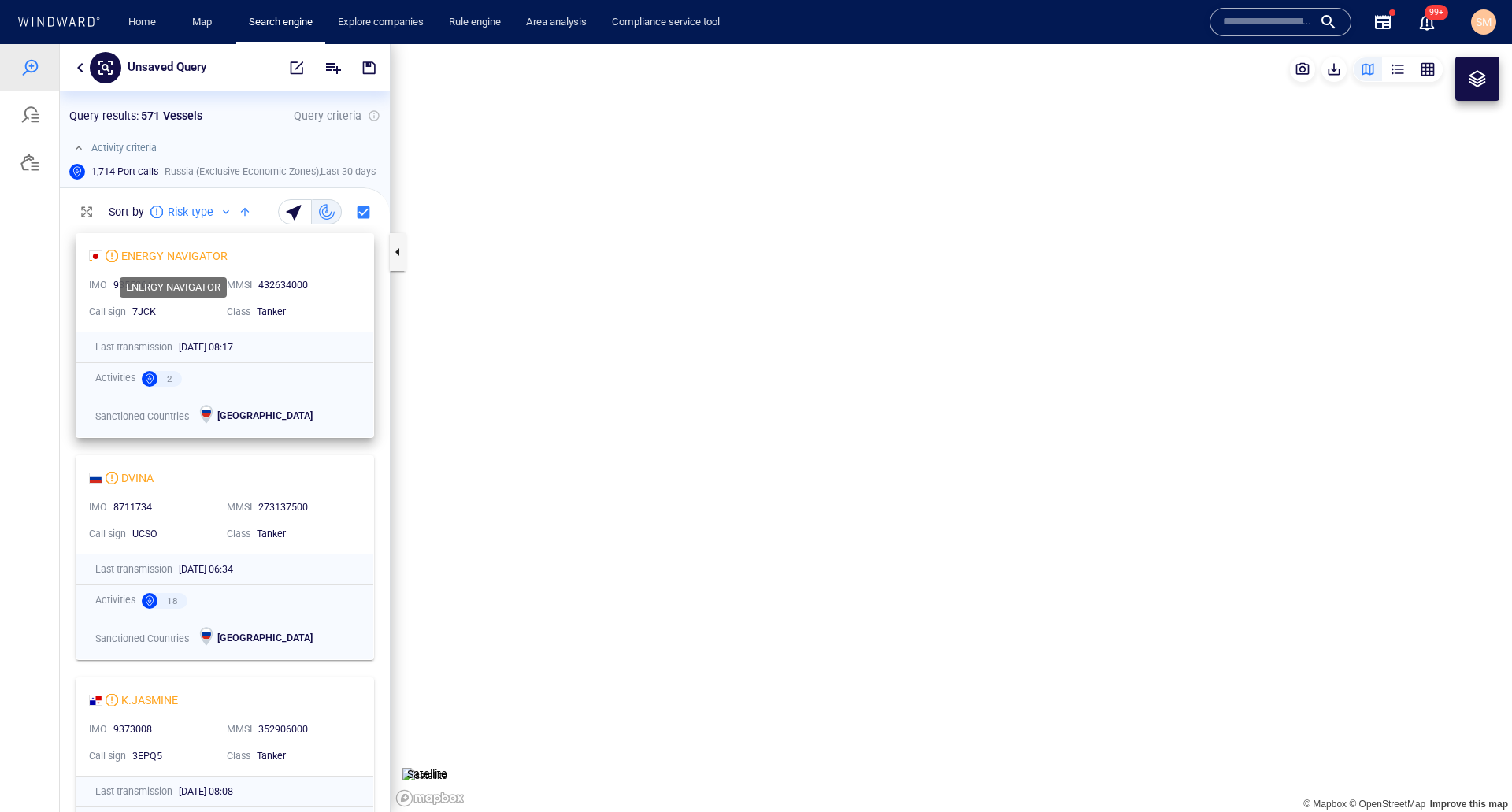
click at [155, 252] on div "ENERGY NAVIGATOR" at bounding box center [175, 256] width 107 height 19
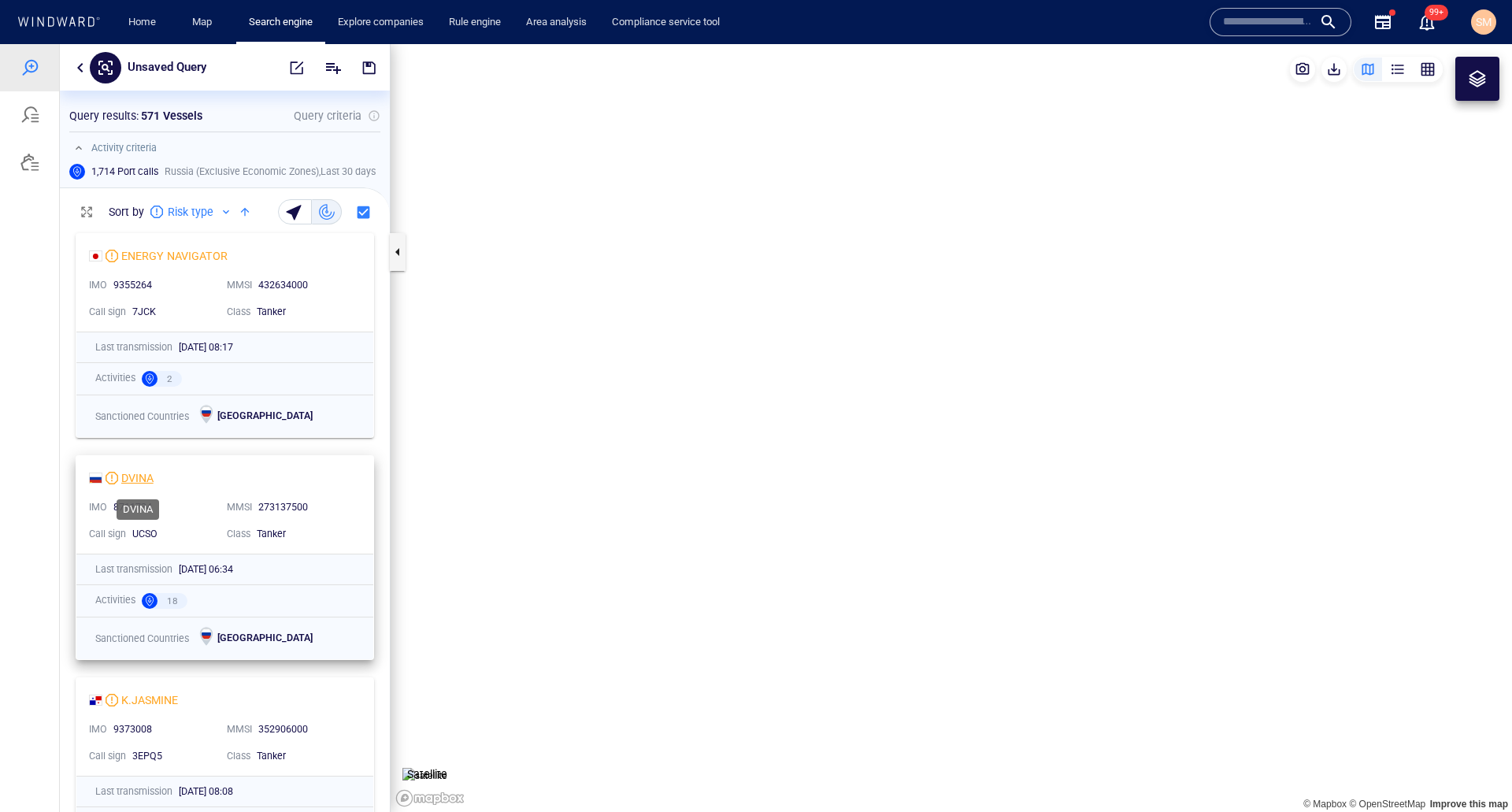
click at [135, 476] on div "DVINA" at bounding box center [137, 477] width 32 height 19
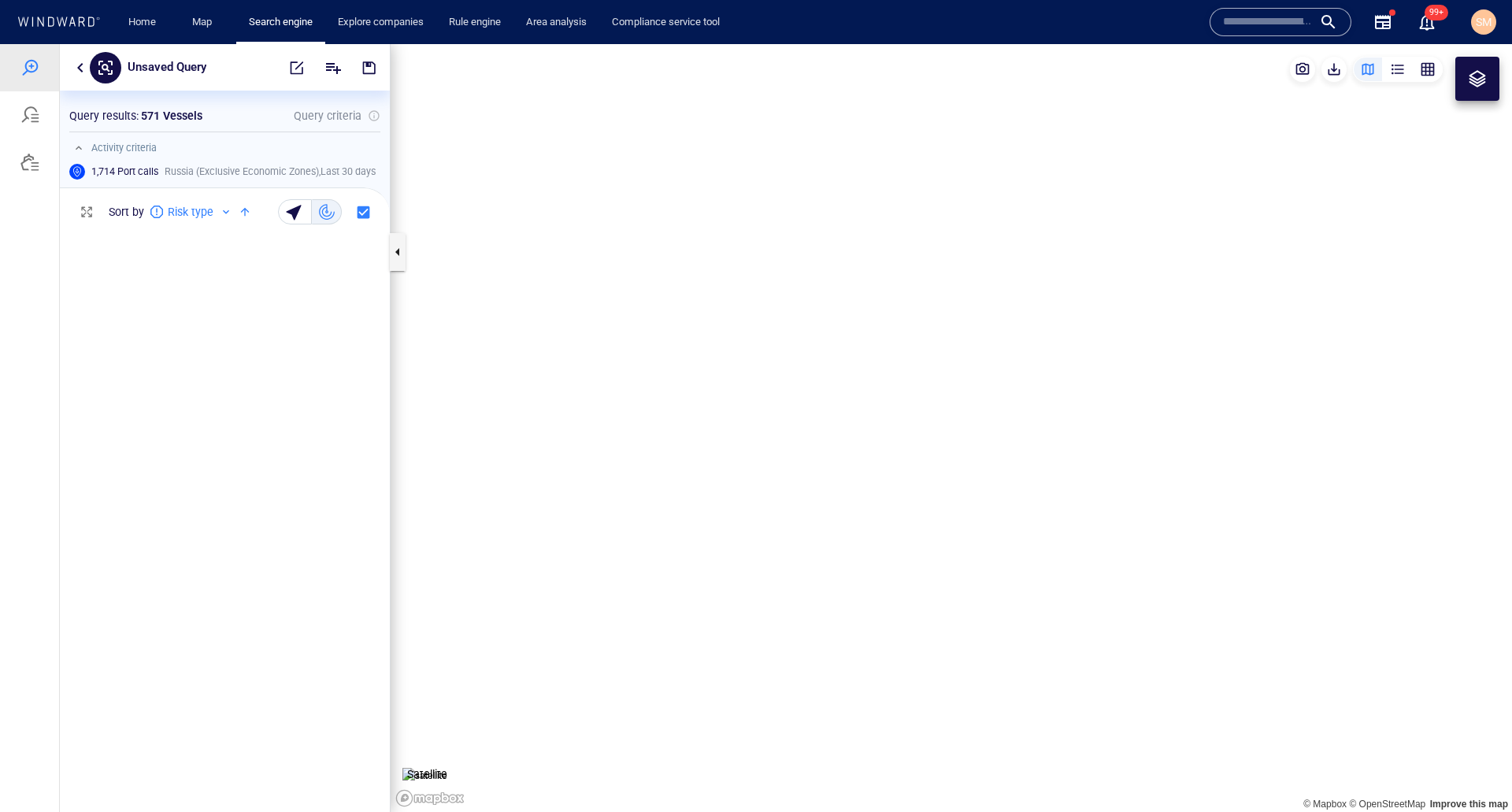
scroll to position [5432, 0]
click at [1425, 71] on div "button" at bounding box center [1427, 69] width 16 height 16
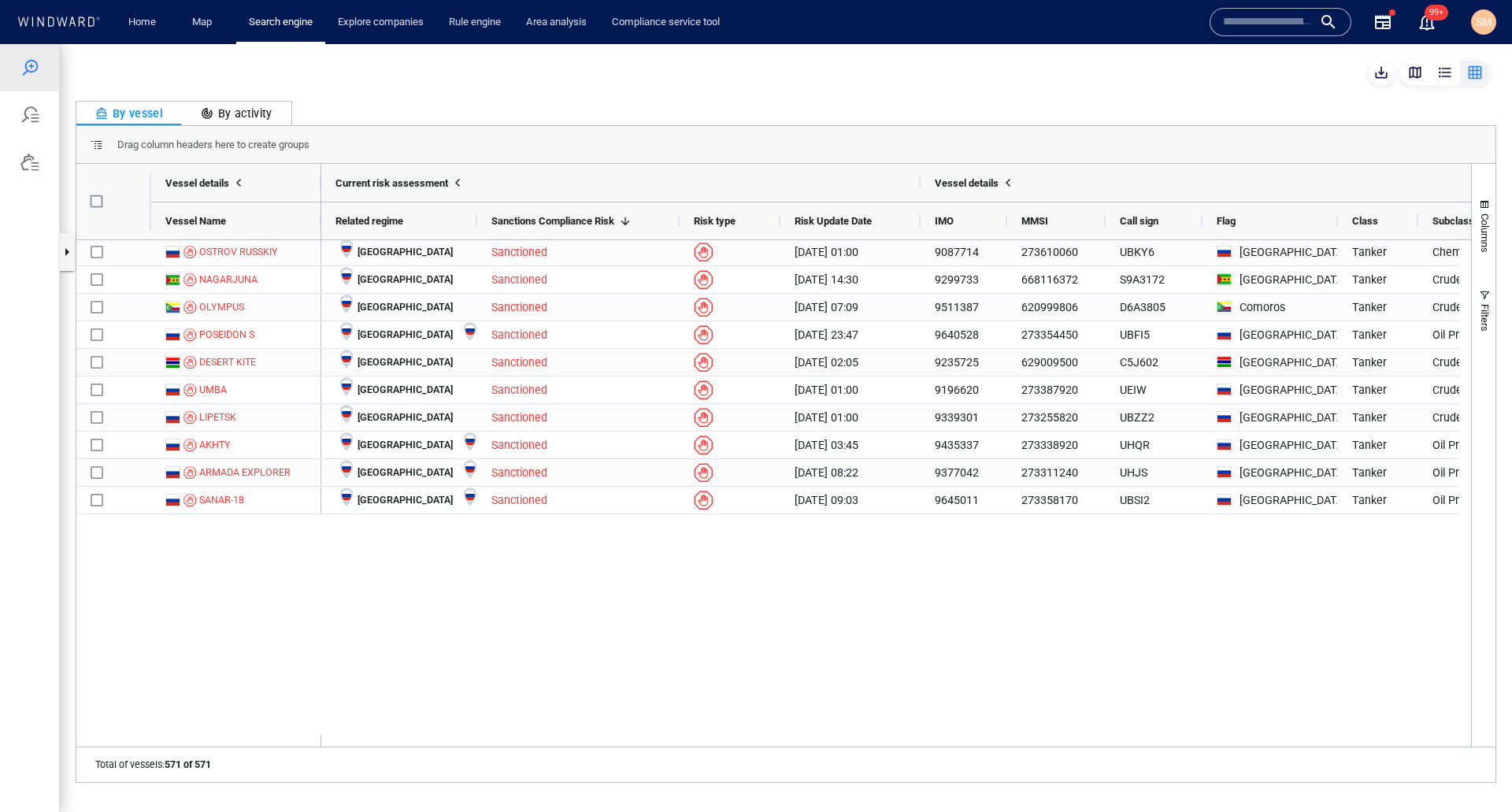
scroll to position [0, 0]
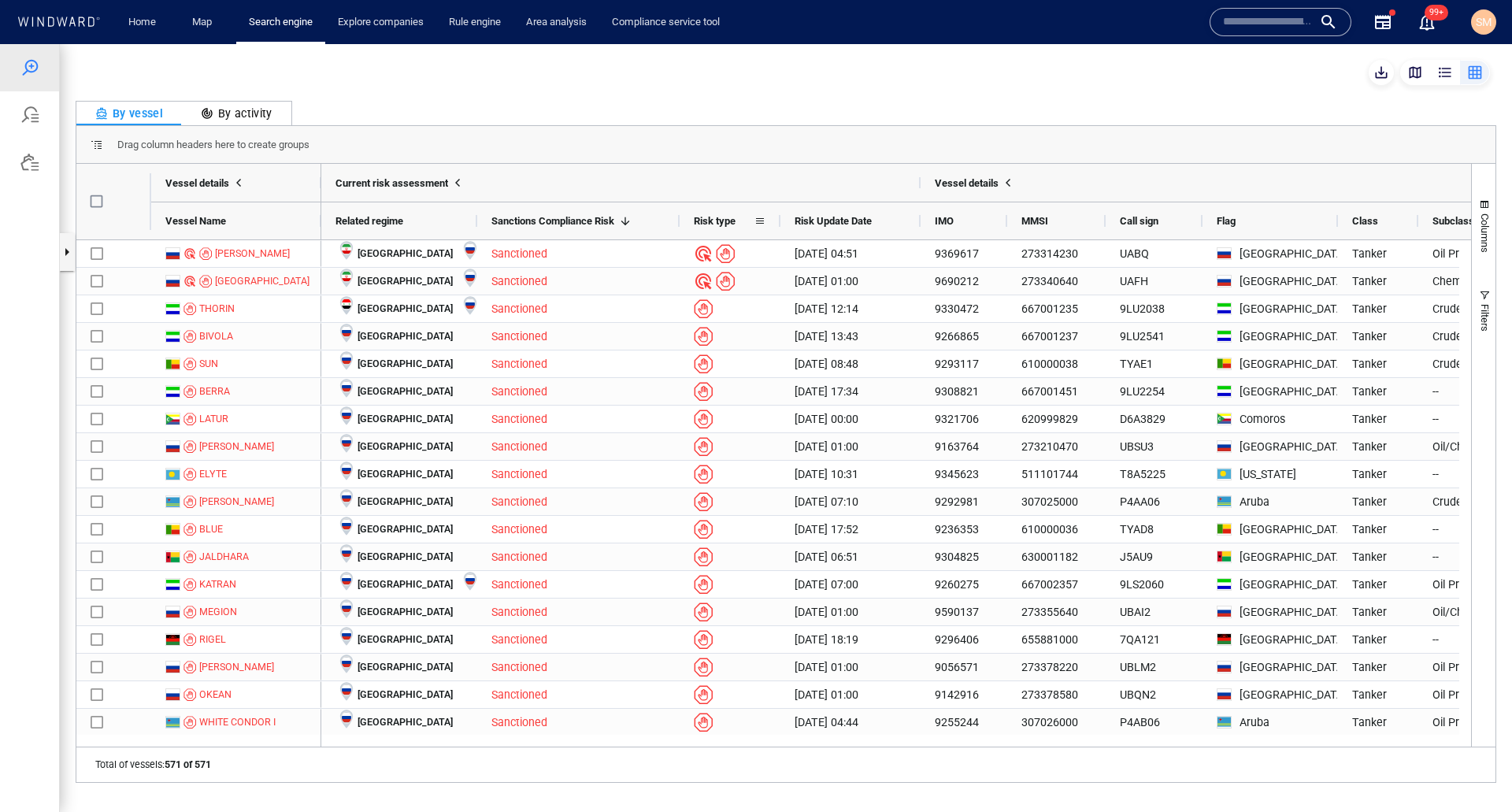
click at [739, 224] on div "Risk type" at bounding box center [724, 221] width 60 height 29
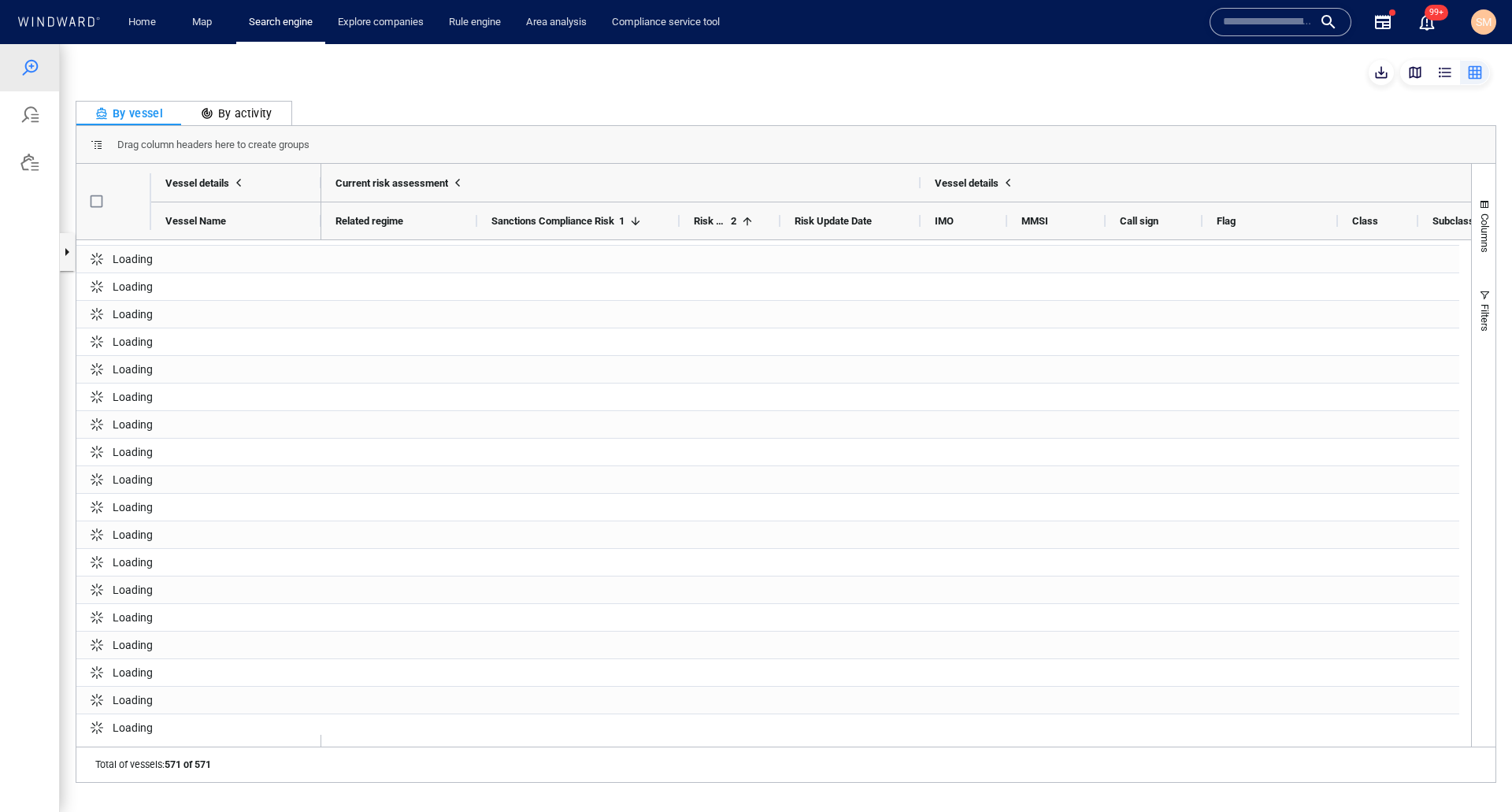
scroll to position [5044, 0]
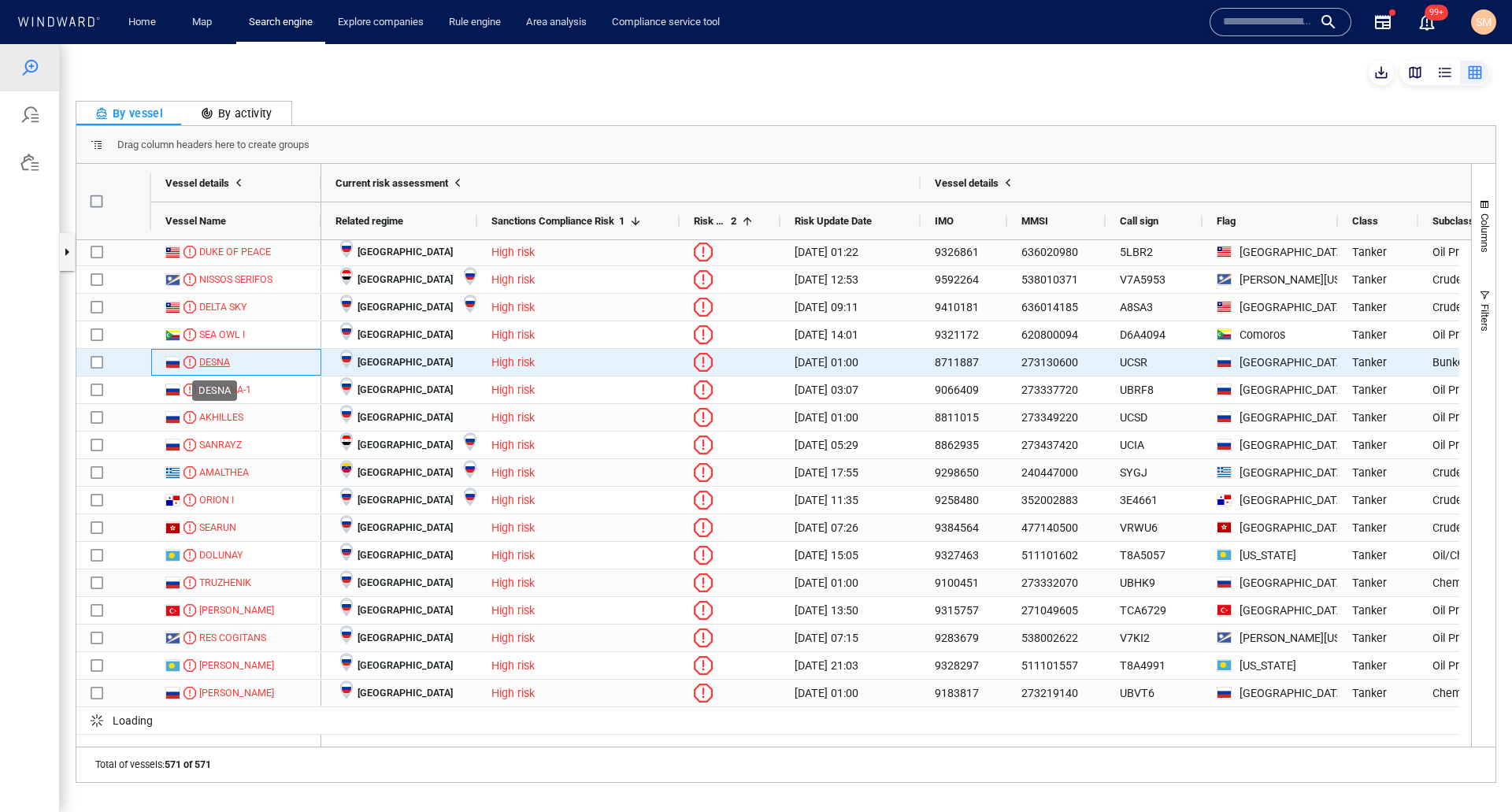
click at [202, 366] on div "DESNA" at bounding box center [214, 361] width 31 height 14
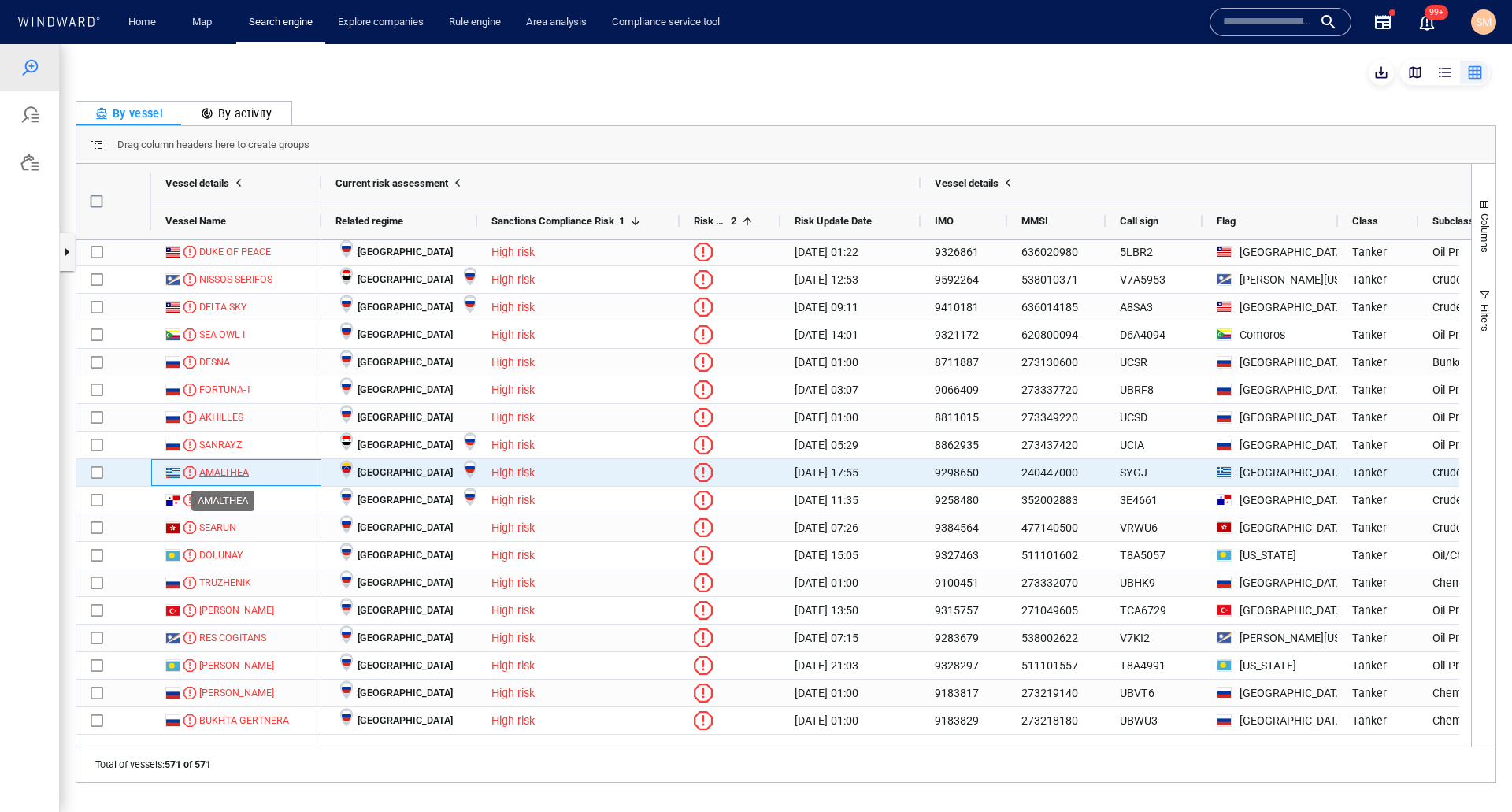
click at [240, 466] on div "AMALTHEA" at bounding box center [224, 472] width 50 height 14
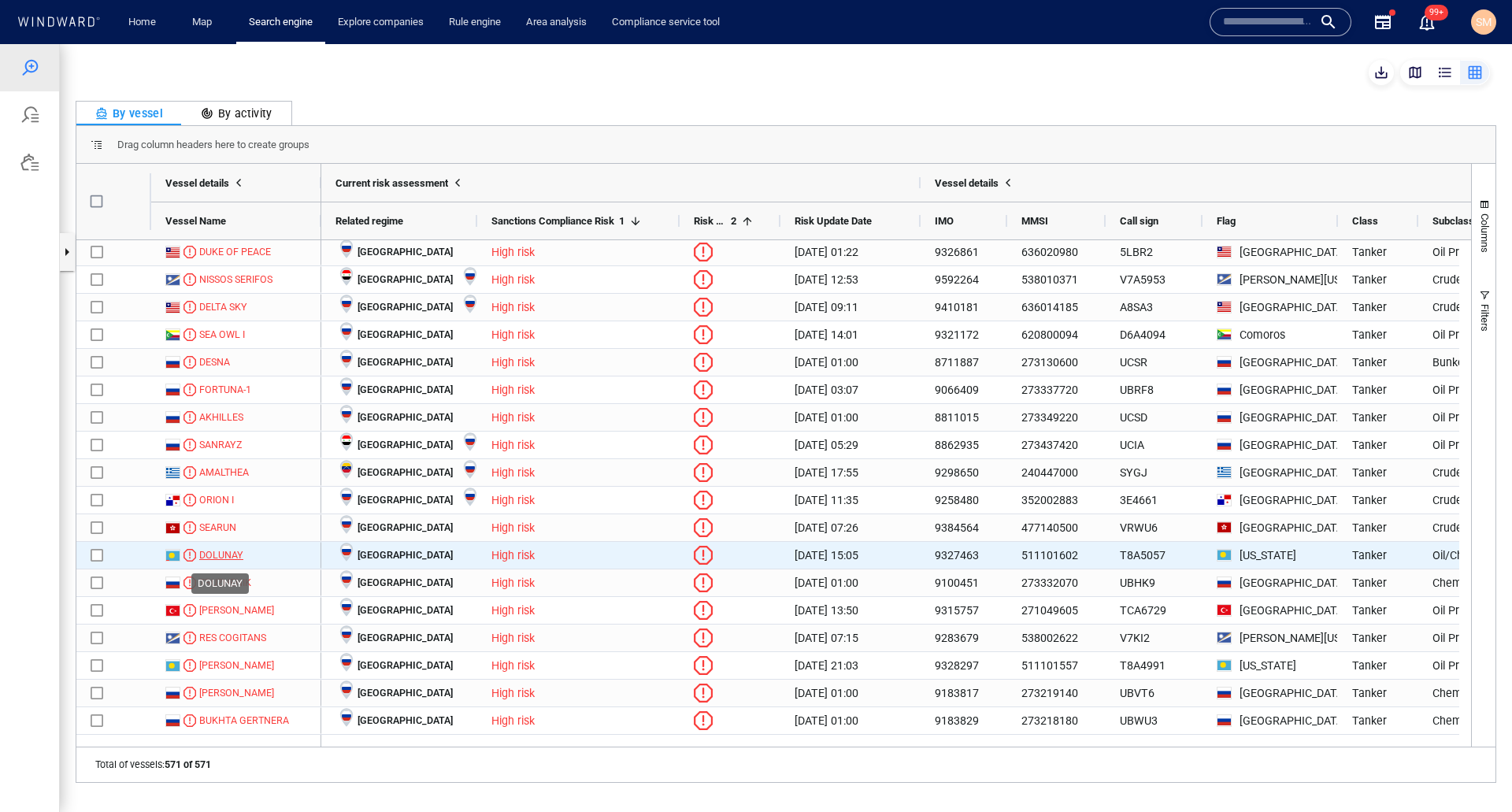
click at [214, 552] on div "DOLUNAY" at bounding box center [221, 555] width 44 height 14
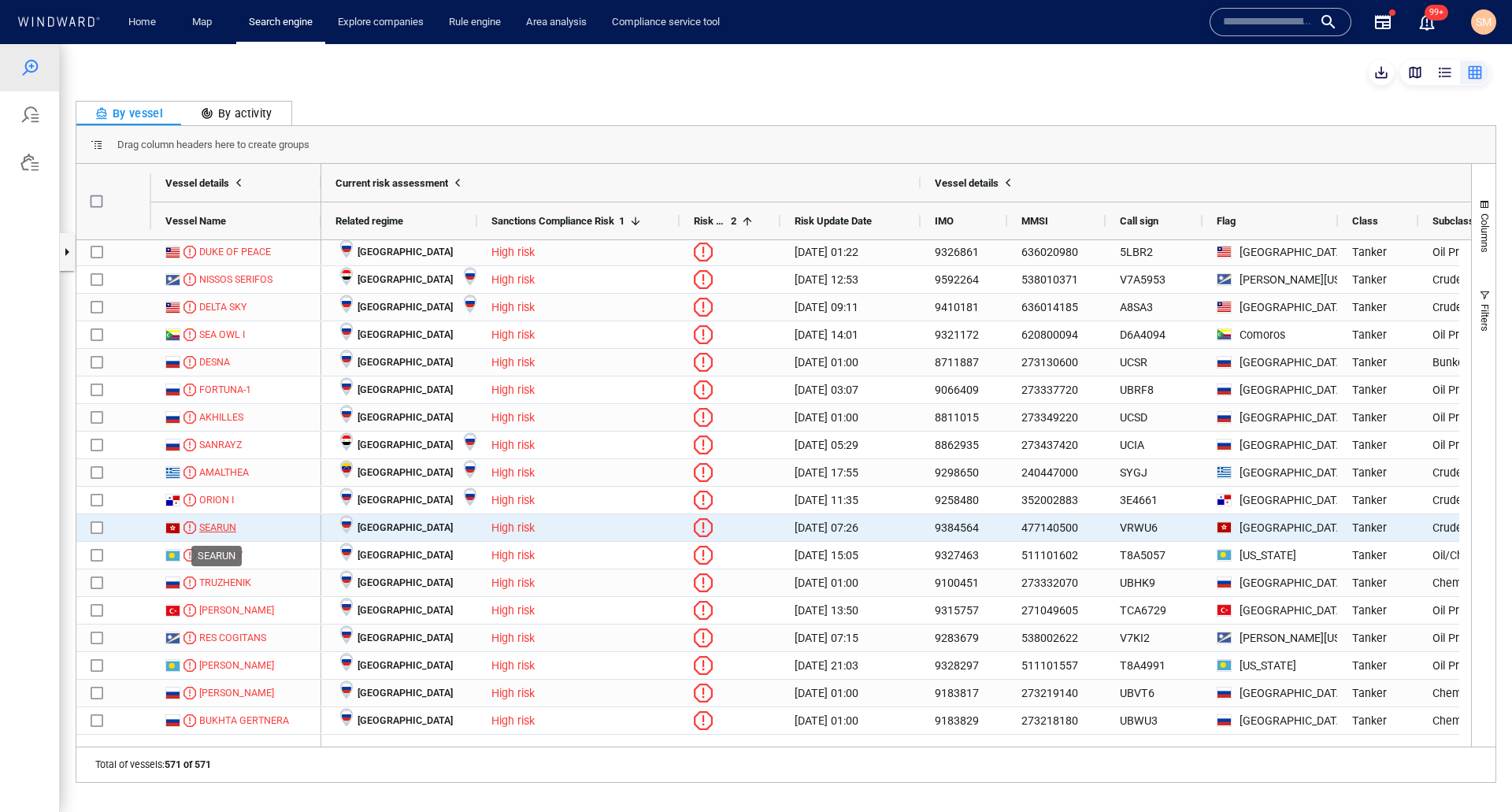
click at [221, 524] on div "SEARUN" at bounding box center [217, 527] width 37 height 14
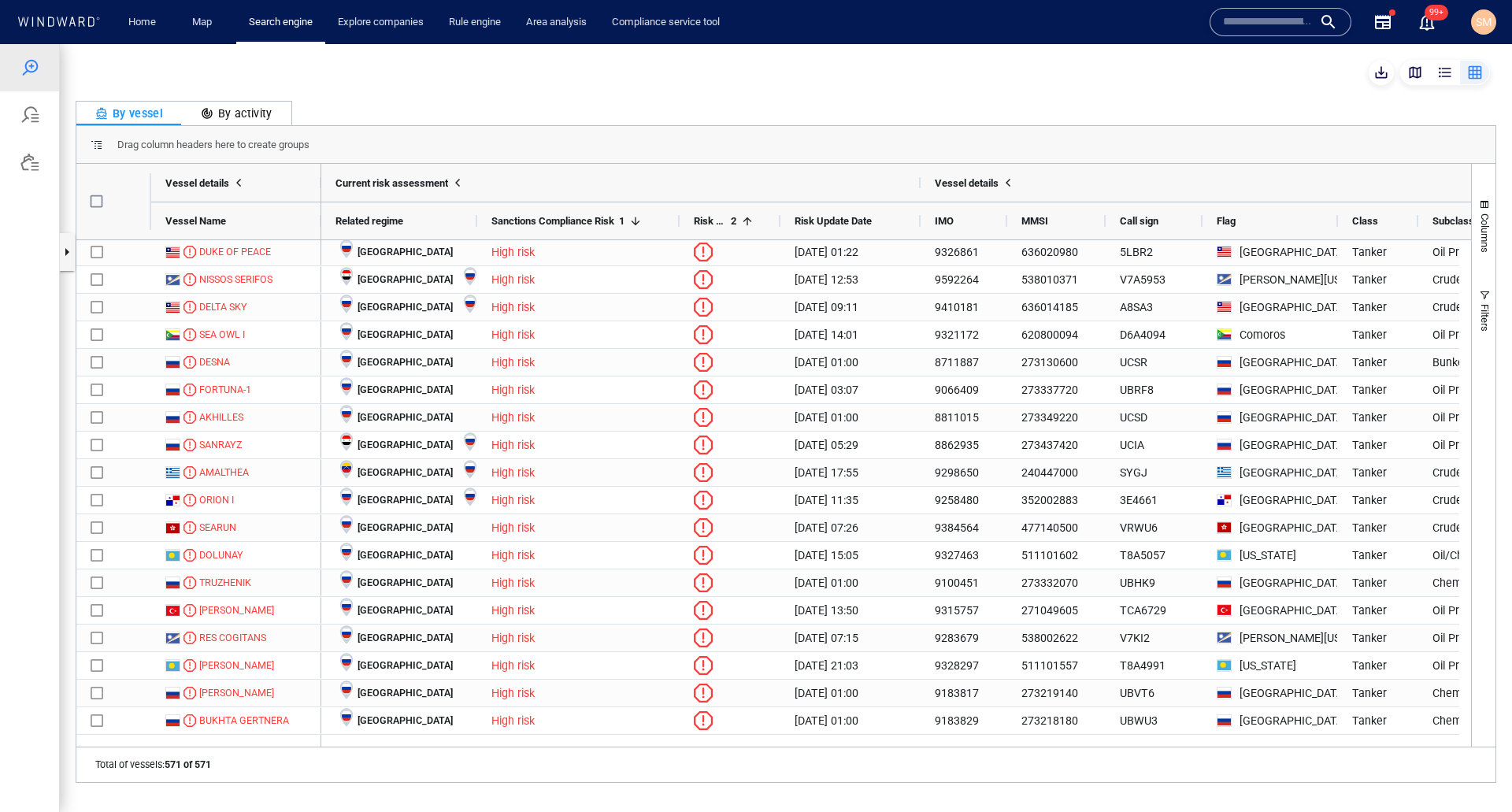
click at [1489, 18] on span "SM" at bounding box center [1484, 22] width 16 height 12
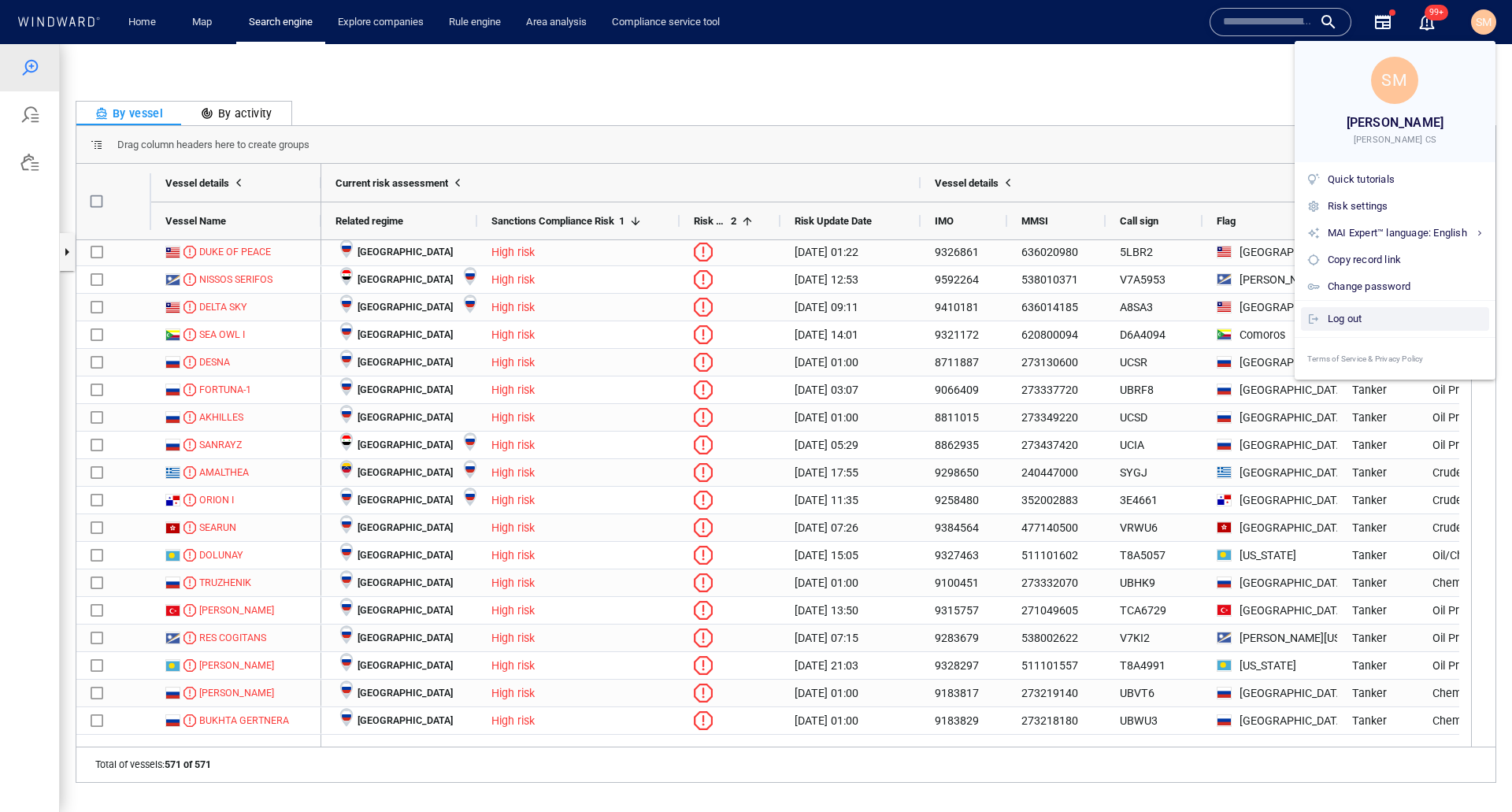
click at [1350, 316] on div "Log out" at bounding box center [1405, 318] width 155 height 17
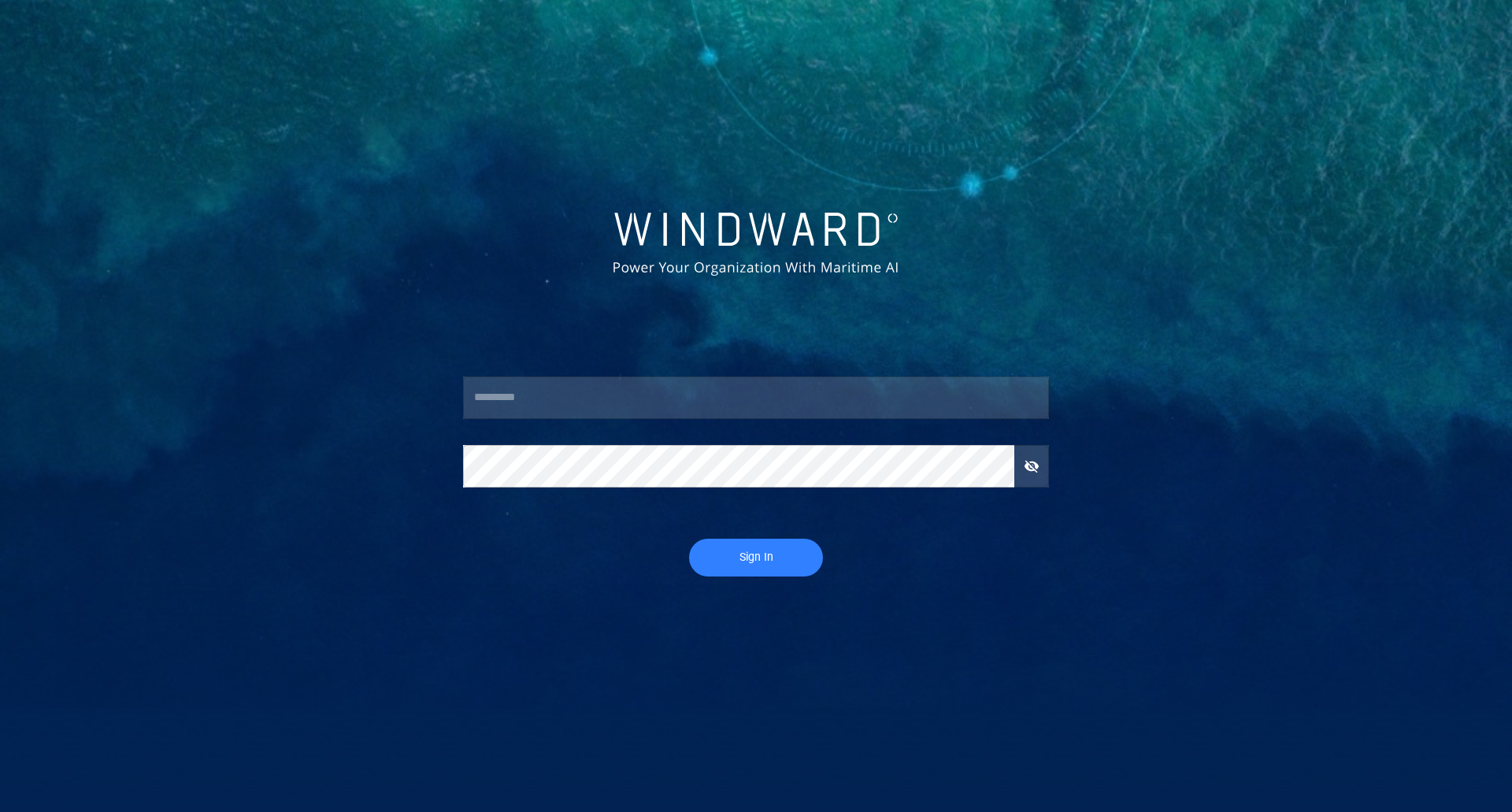
click at [627, 397] on input "text" at bounding box center [756, 397] width 586 height 42
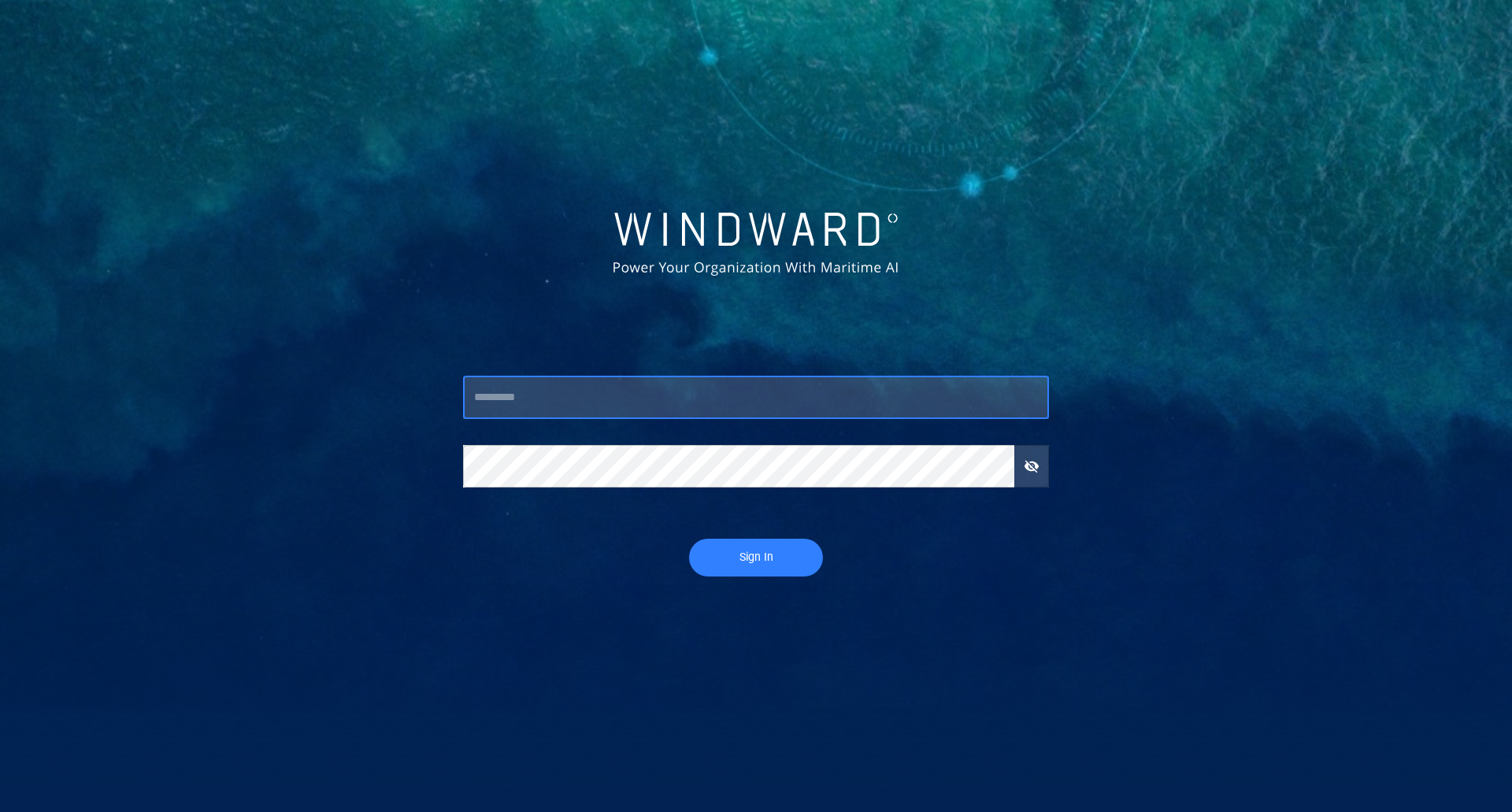
type input "**********"
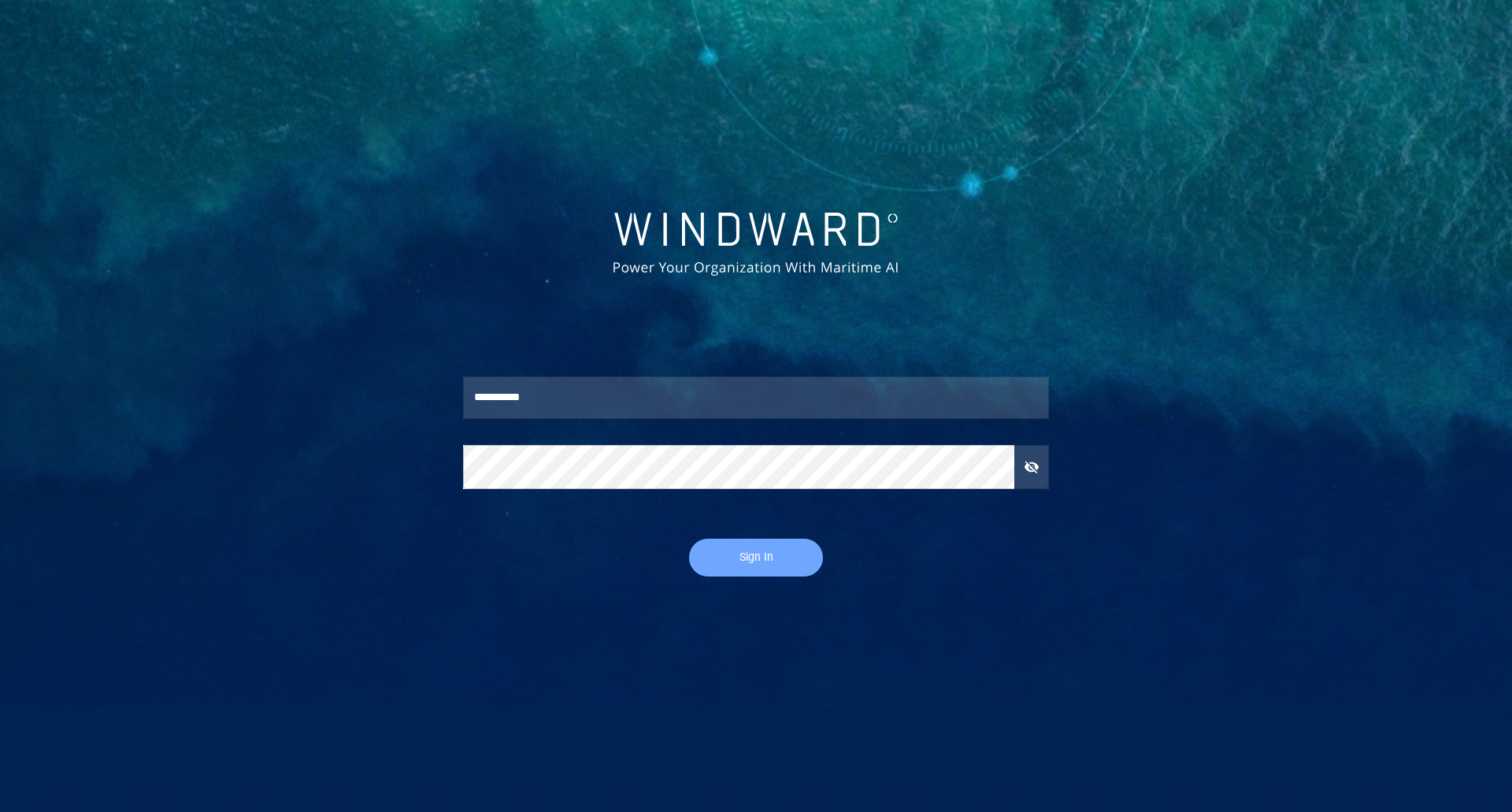
click at [756, 565] on span "Sign In" at bounding box center [756, 557] width 102 height 20
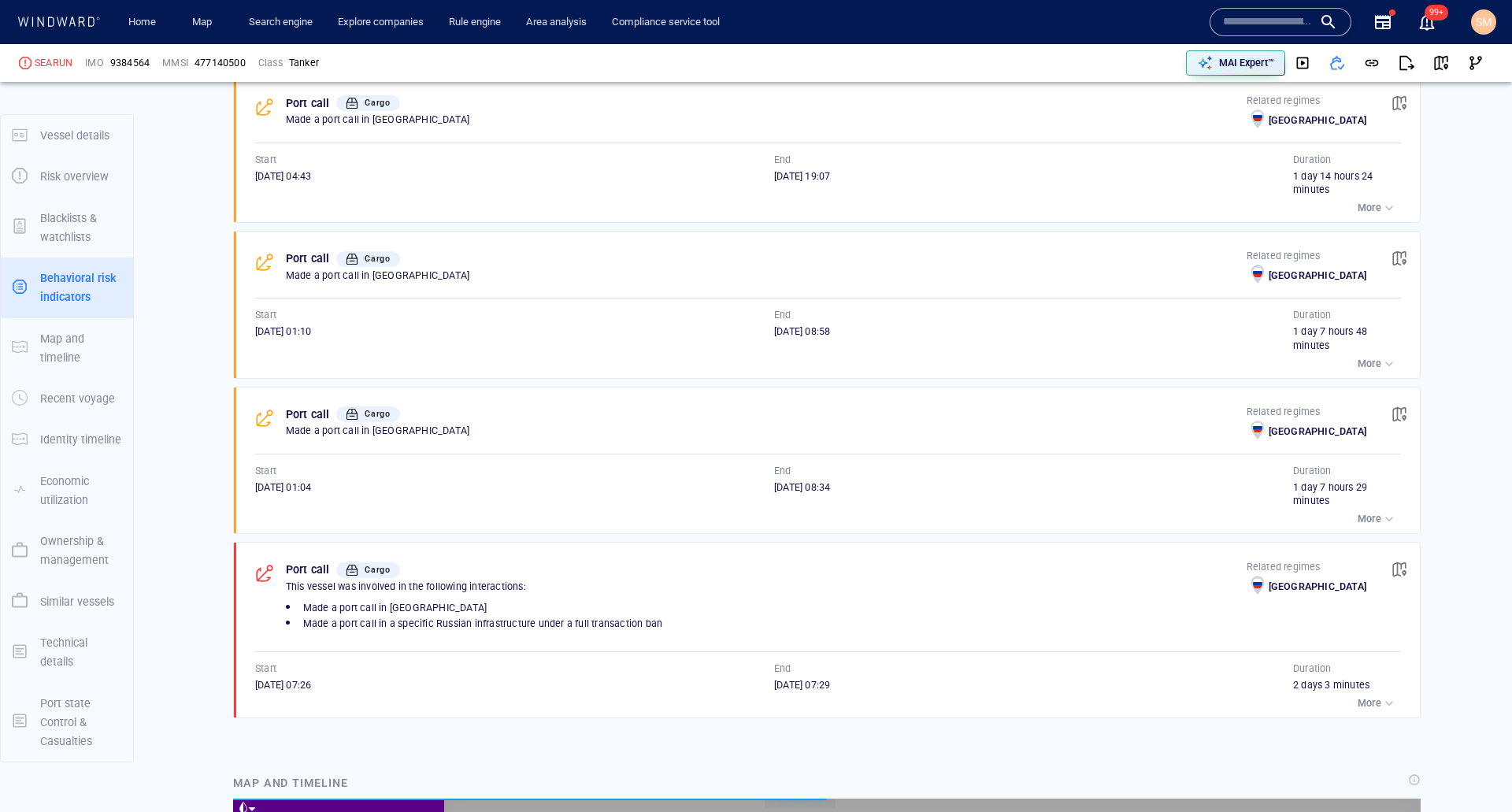
scroll to position [1181, 0]
